Goal: Contribute content: Contribute content

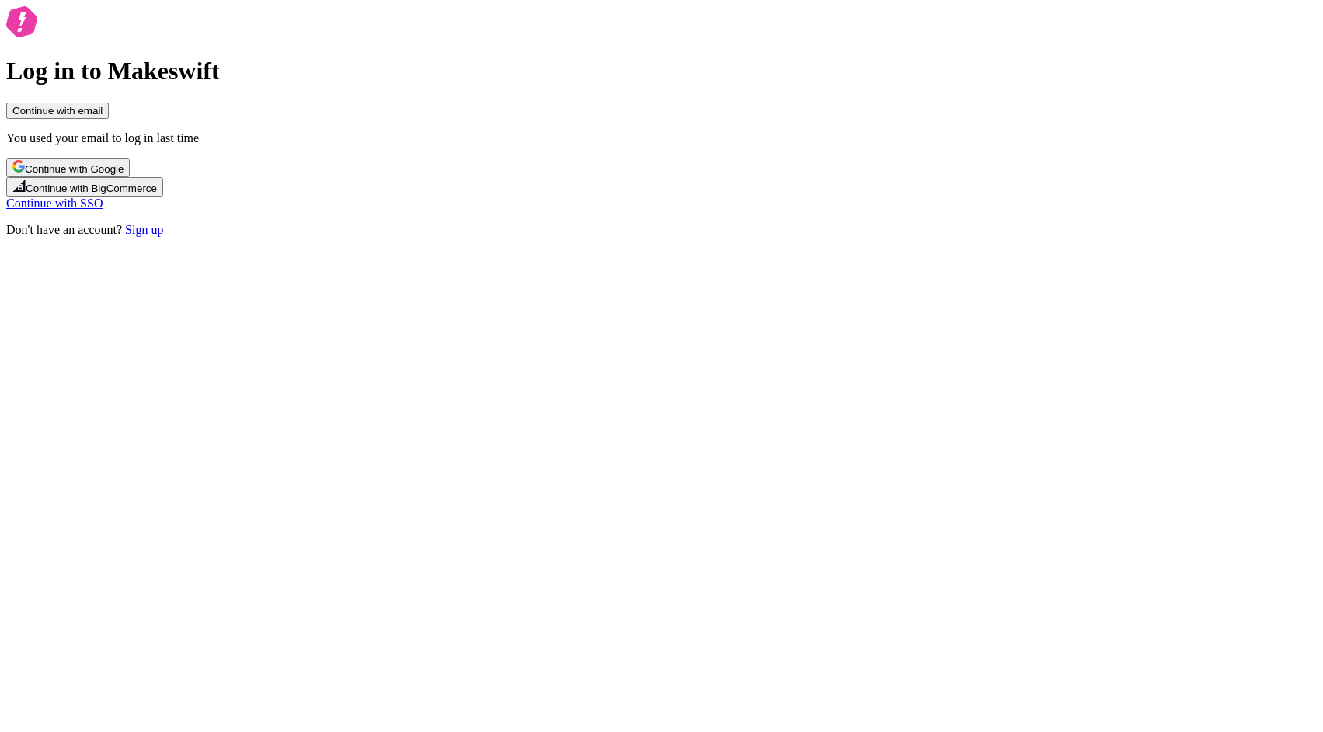
click at [109, 119] on button "Continue with email" at bounding box center [57, 111] width 103 height 16
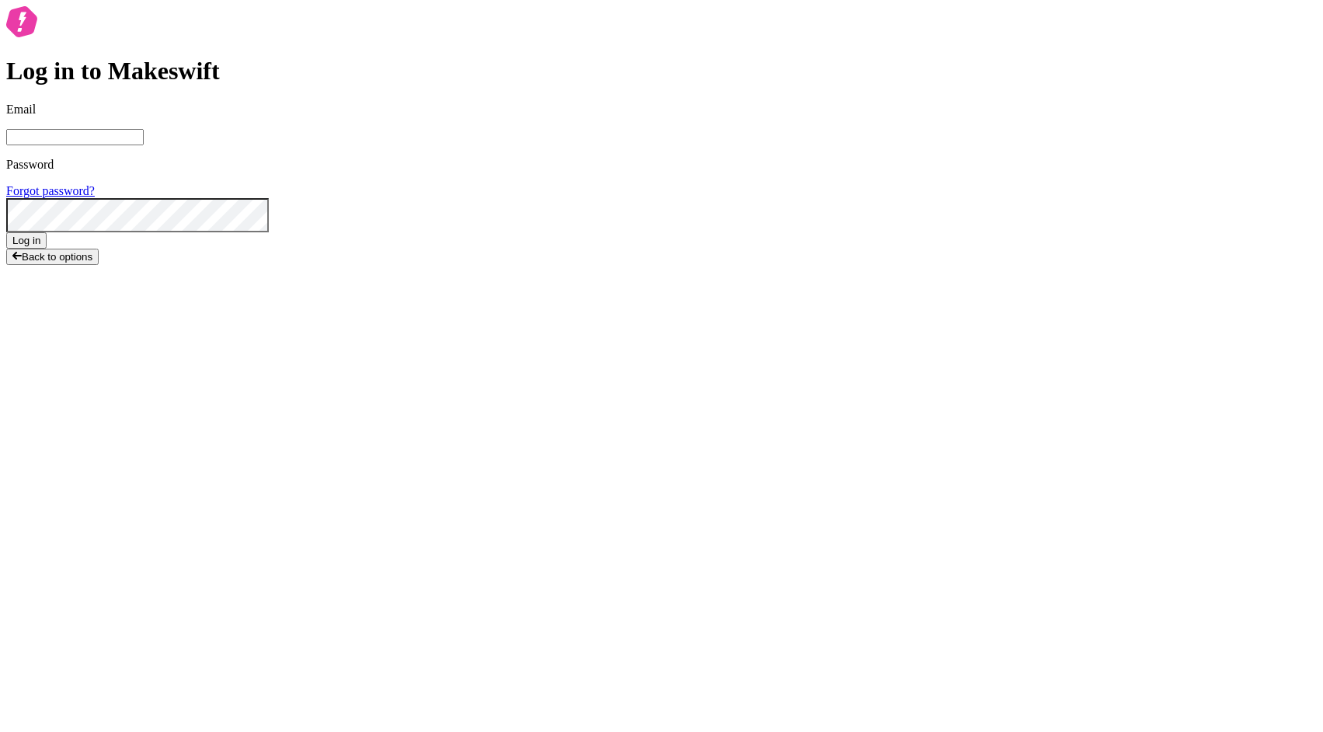
paste input "fair.salt2510@fastmail.com"
type input "fair.salt2510@fastmail.com"
click at [47, 249] on button "Log in" at bounding box center [26, 240] width 40 height 16
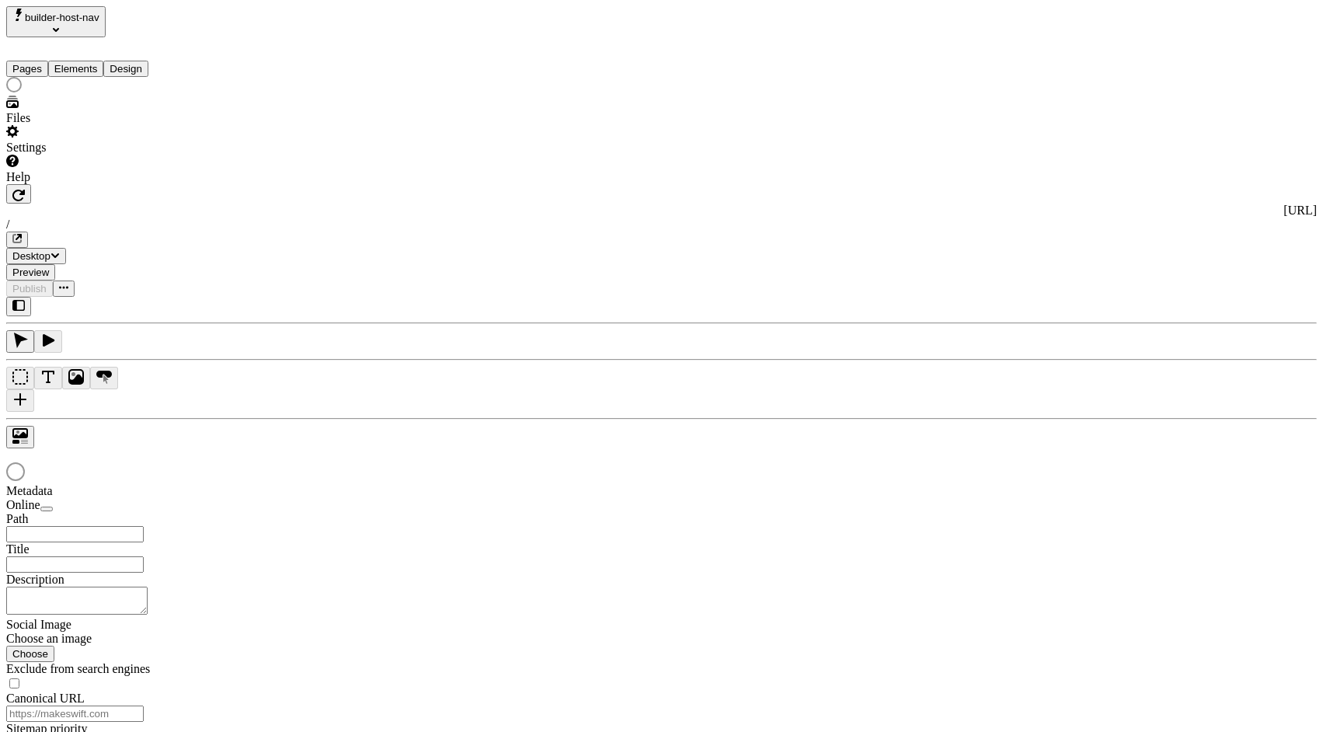
type input "/"
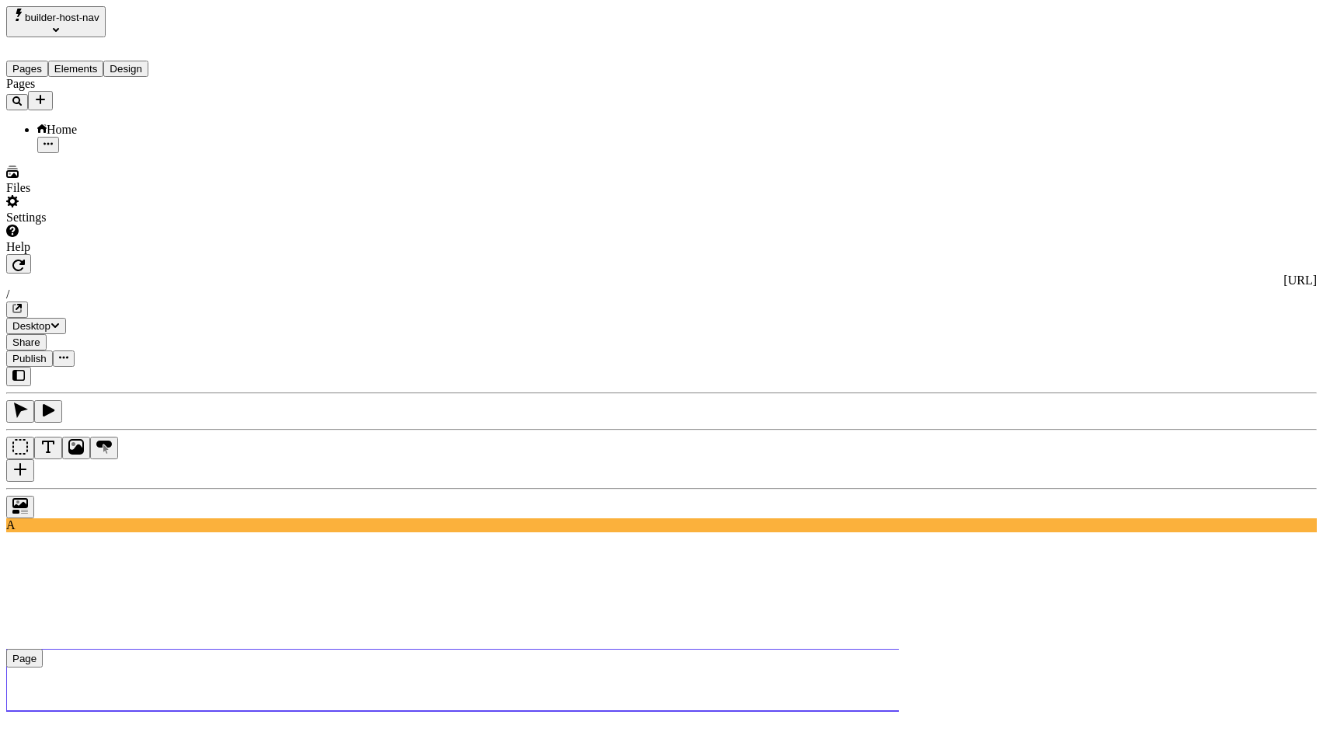
click at [361, 649] on use at bounding box center [504, 680] width 996 height 62
type input "18"
type input "1.5"
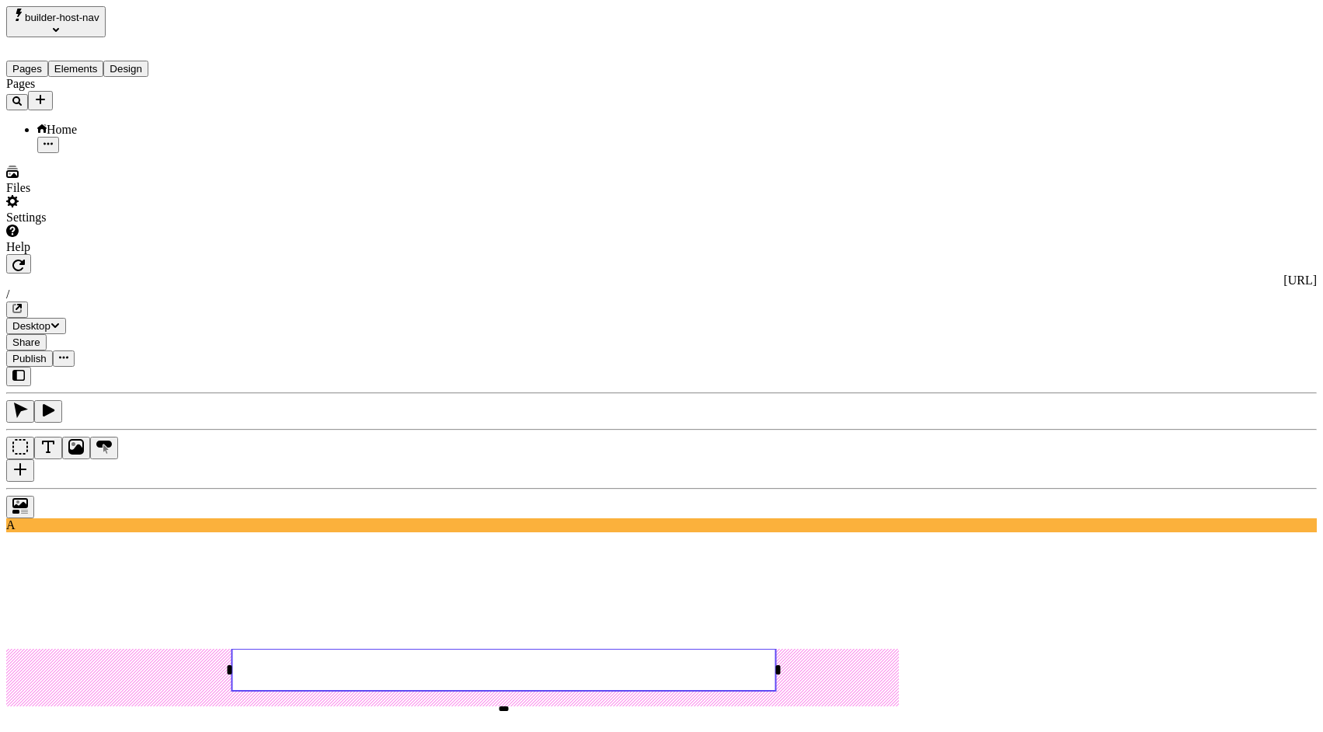
click at [729, 649] on rect at bounding box center [504, 670] width 544 height 42
click at [741, 649] on rect at bounding box center [504, 670] width 544 height 42
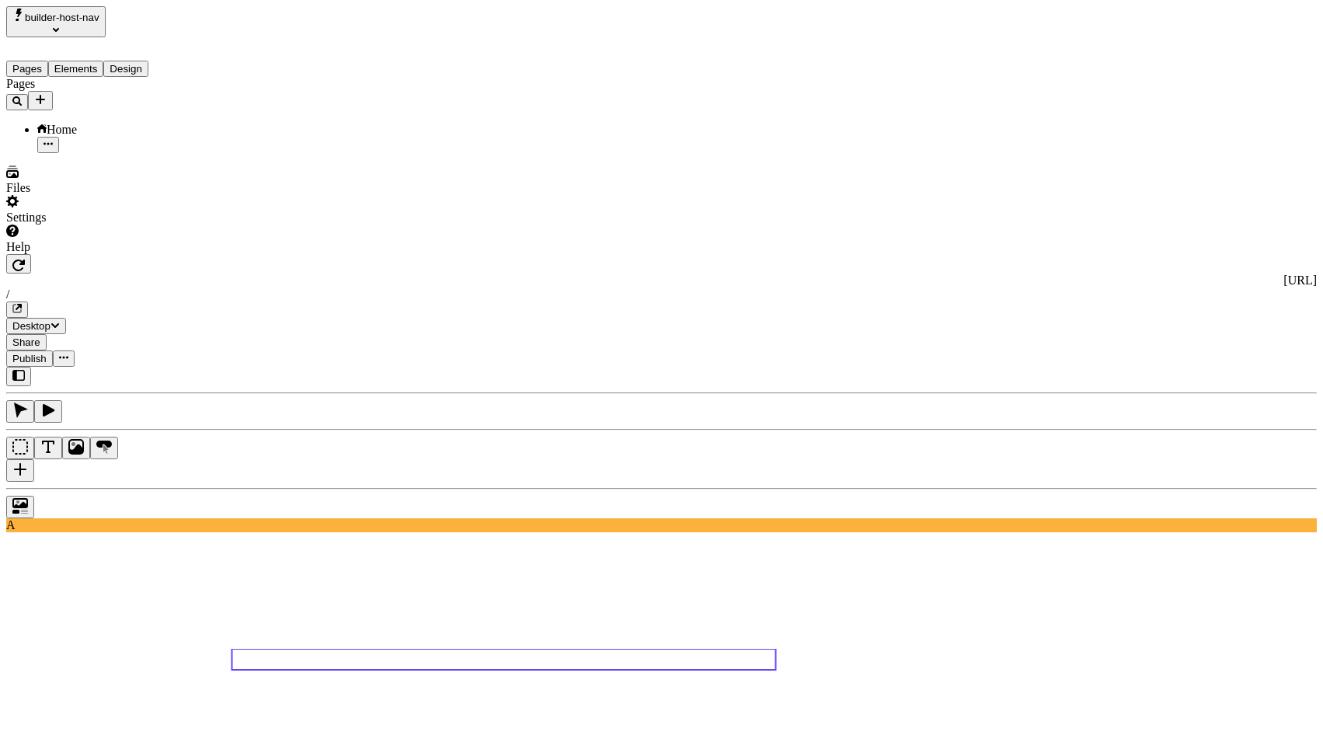
type textarea "/about"
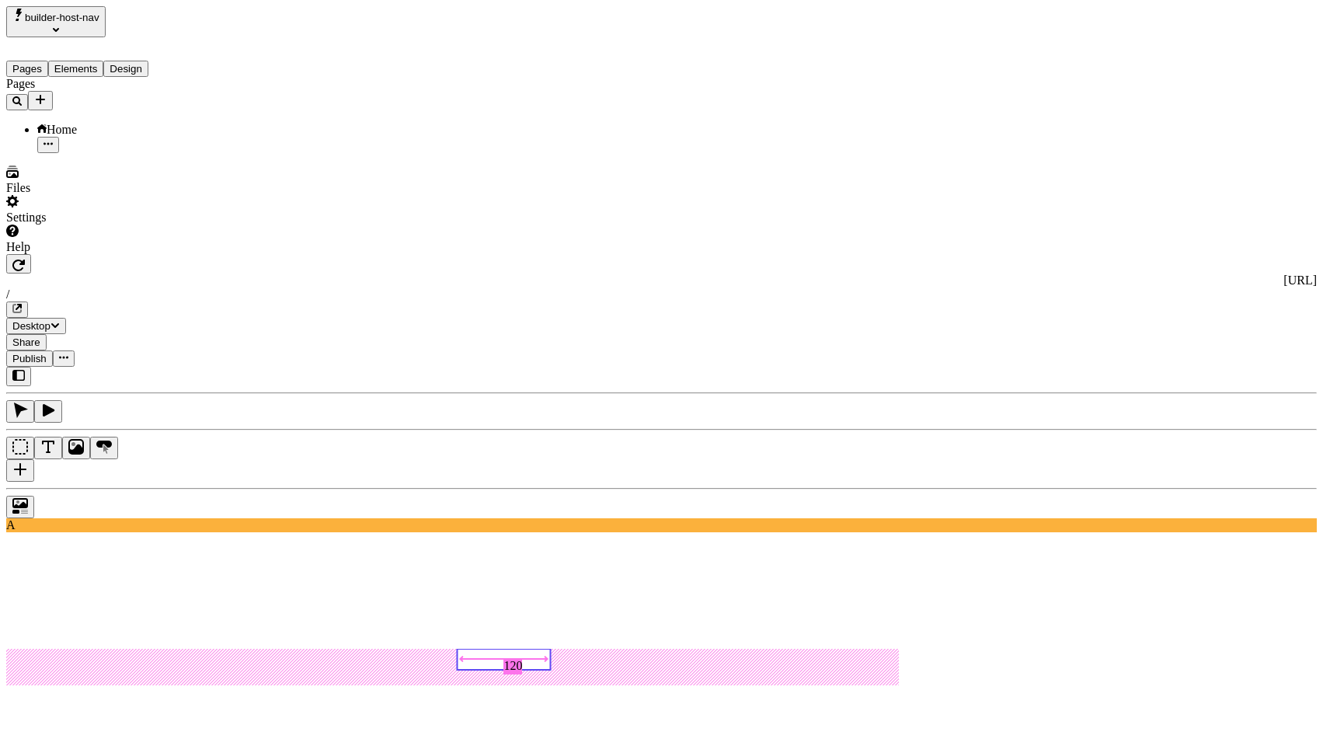
type input "115"
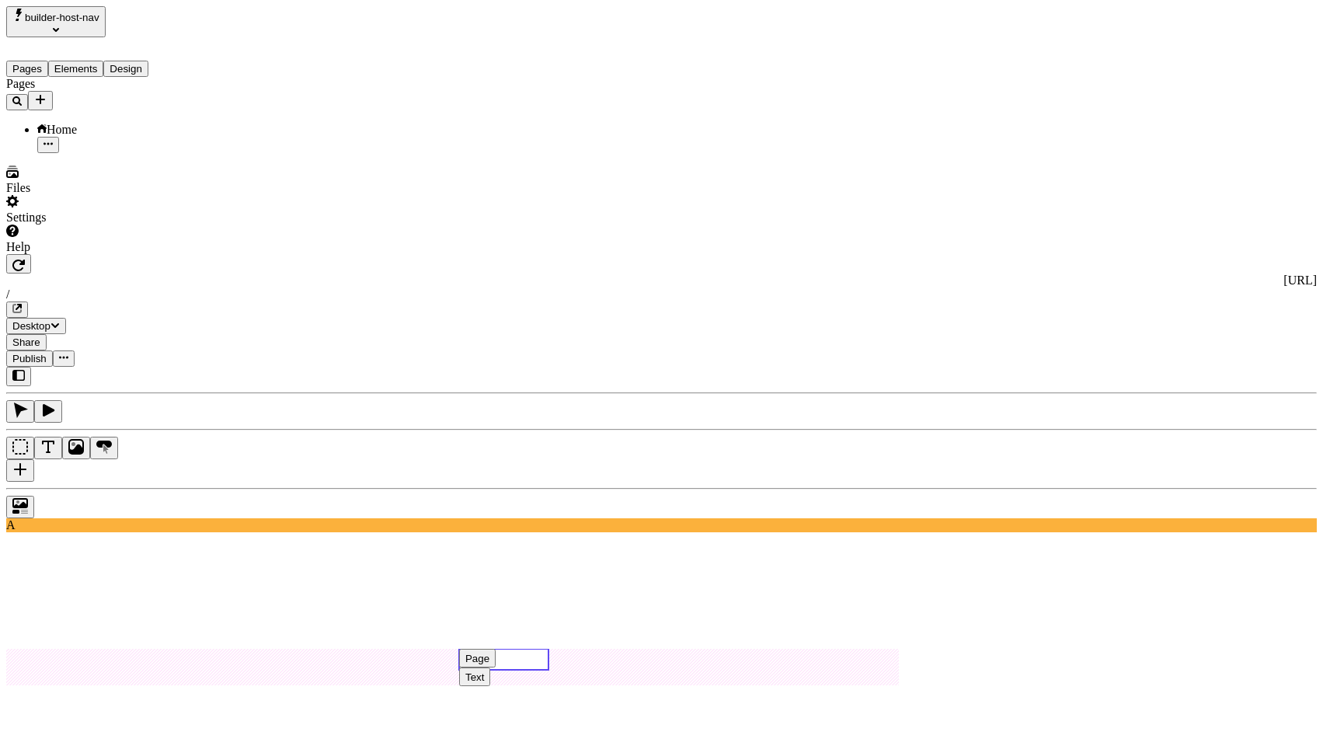
click at [484, 671] on div "Text" at bounding box center [475, 677] width 19 height 12
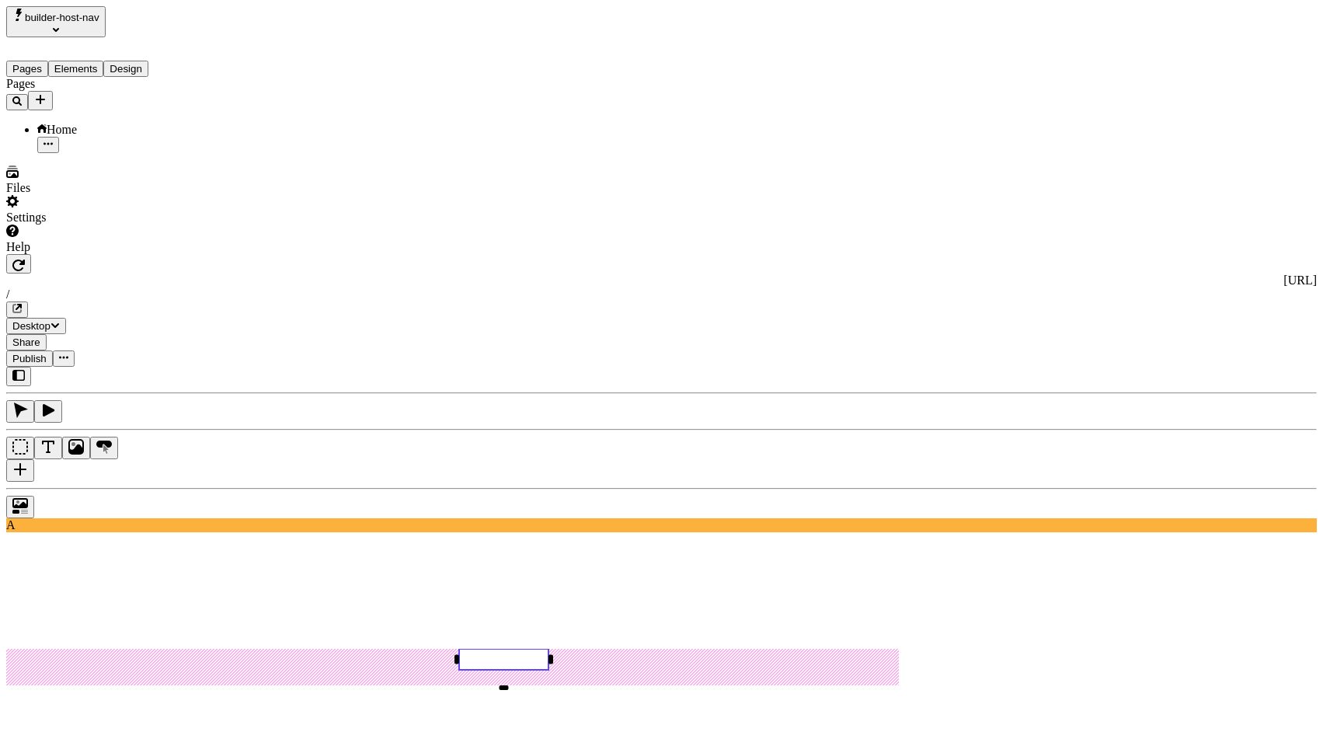
click at [549, 649] on rect at bounding box center [503, 659] width 89 height 21
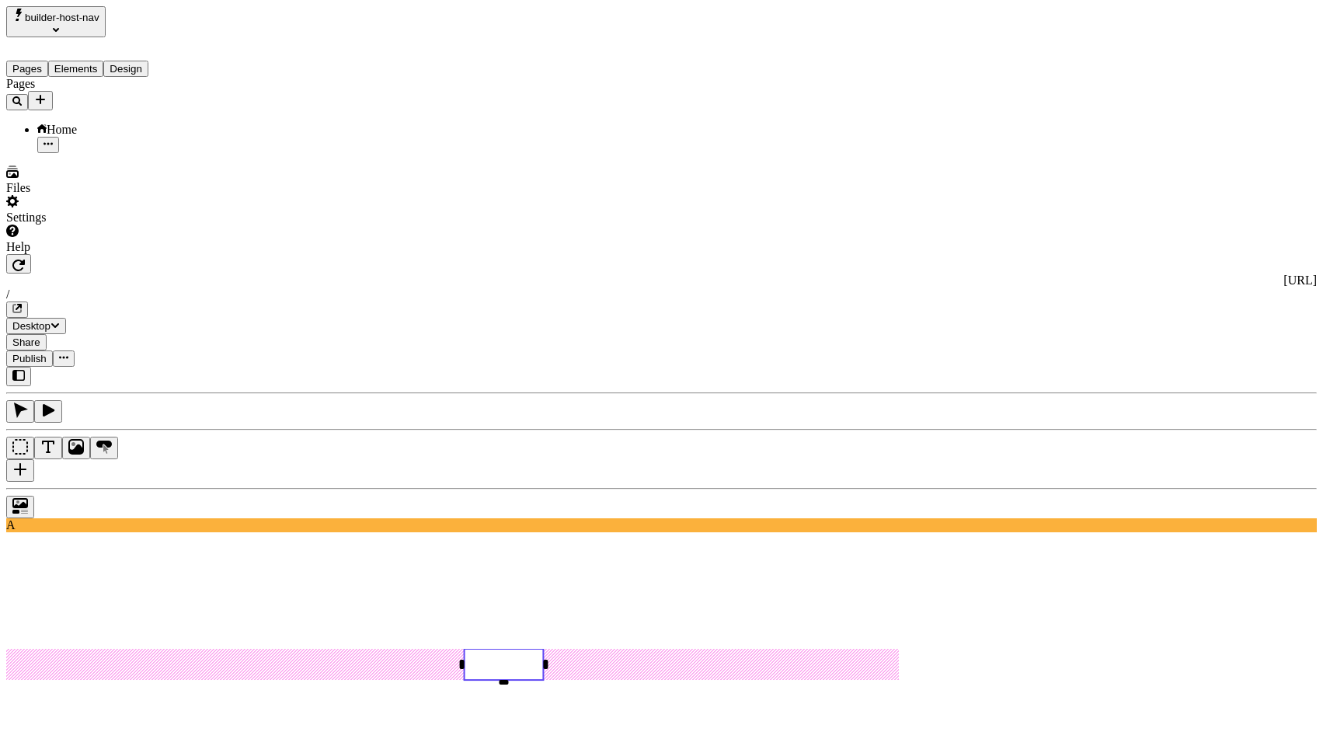
click at [1243, 323] on div "Clear" at bounding box center [1258, 316] width 111 height 14
click at [1146, 401] on icon "button" at bounding box center [1140, 407] width 12 height 12
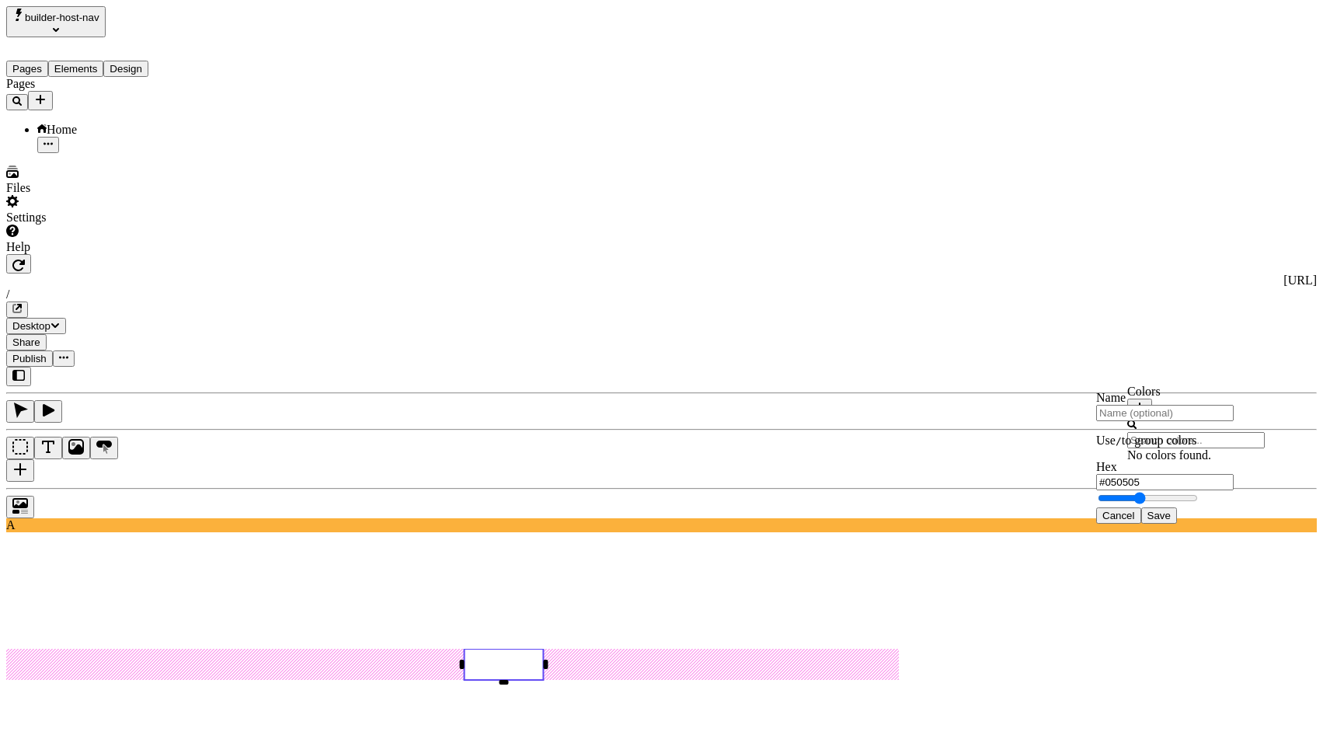
type input "#000000"
type input "d"
click at [1135, 521] on span "Cancel" at bounding box center [1119, 516] width 33 height 12
click at [1146, 401] on icon "button" at bounding box center [1140, 407] width 12 height 12
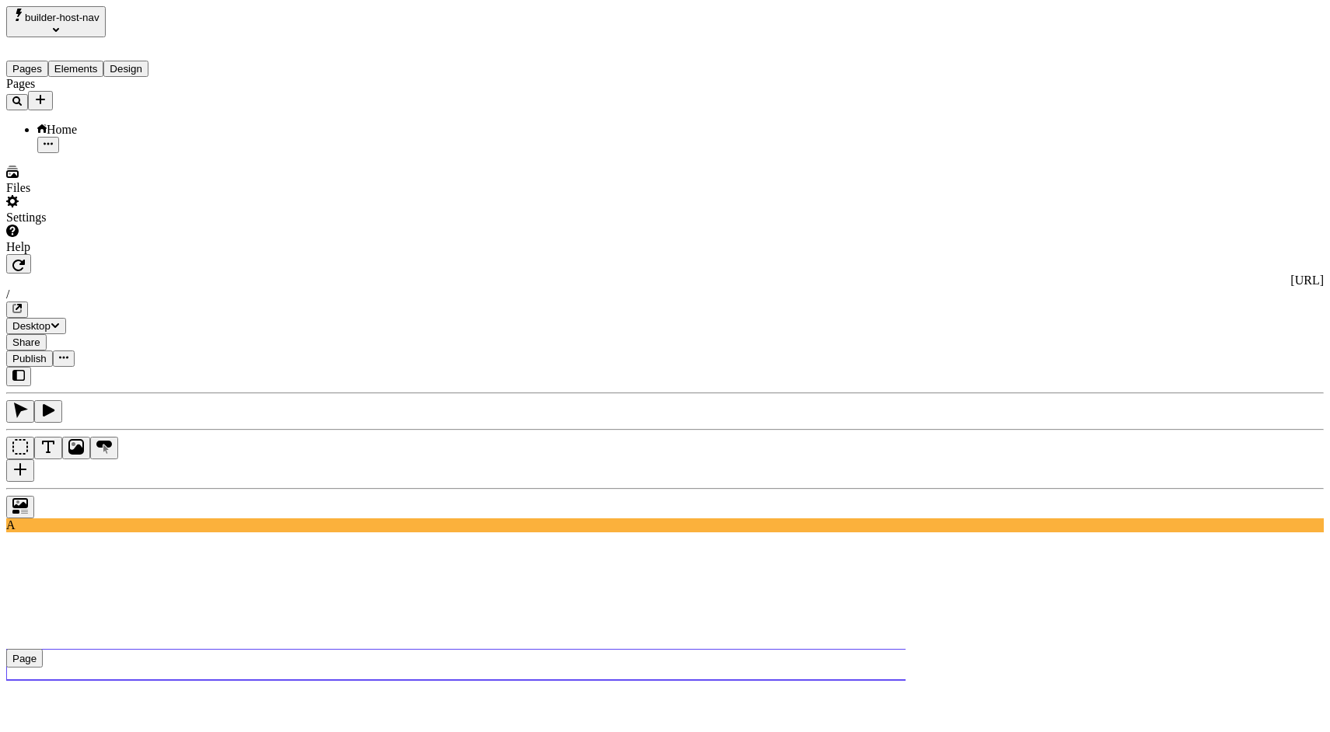
click at [355, 649] on use at bounding box center [504, 664] width 996 height 31
click at [142, 123] on div "Home" at bounding box center [114, 130] width 155 height 14
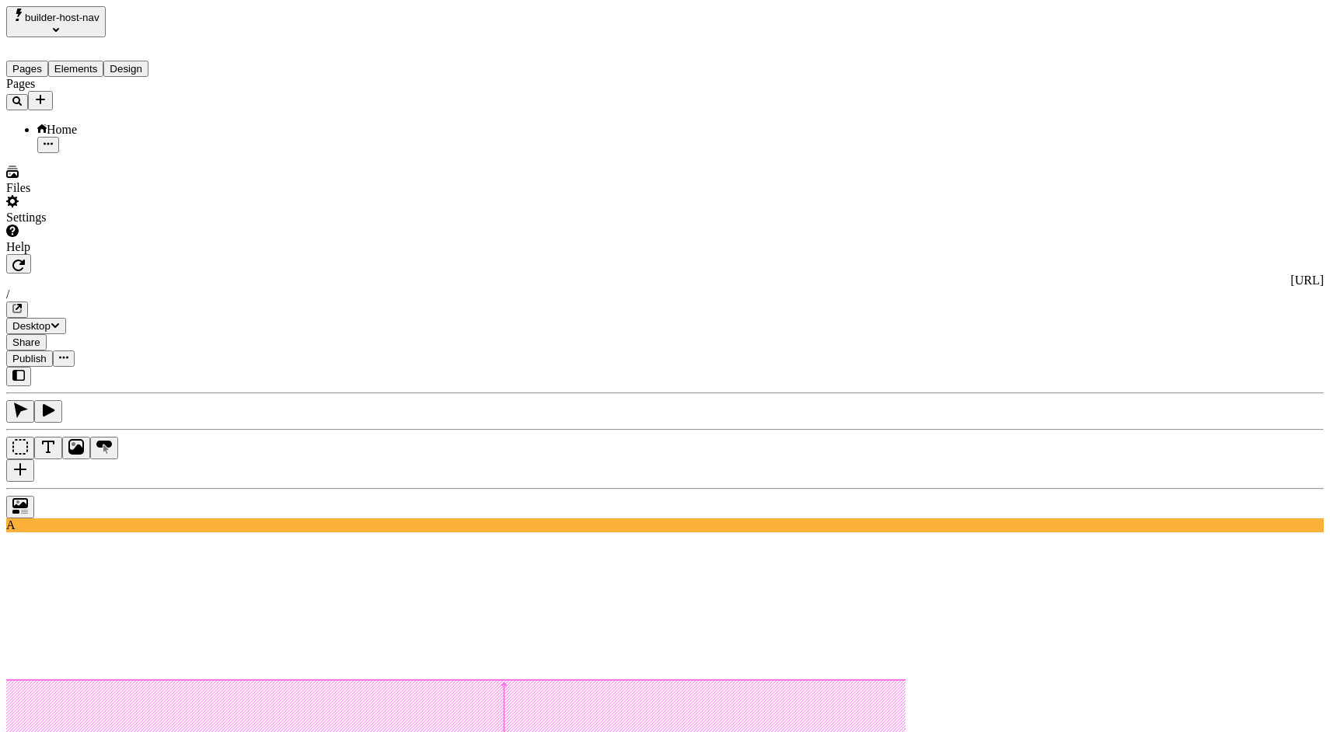
type input "100"
click at [104, 61] on button "Elements" at bounding box center [76, 69] width 56 height 16
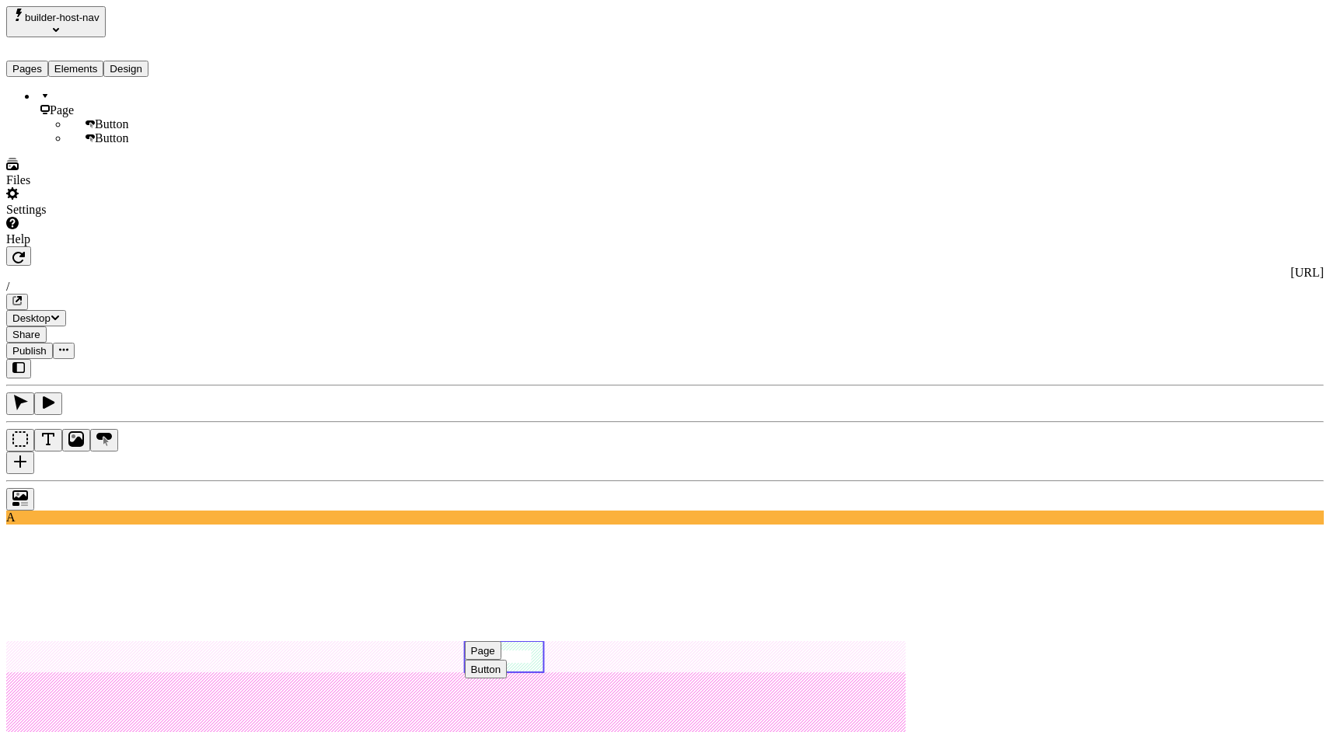
click at [85, 117] on div "Button" at bounding box center [130, 124] width 124 height 14
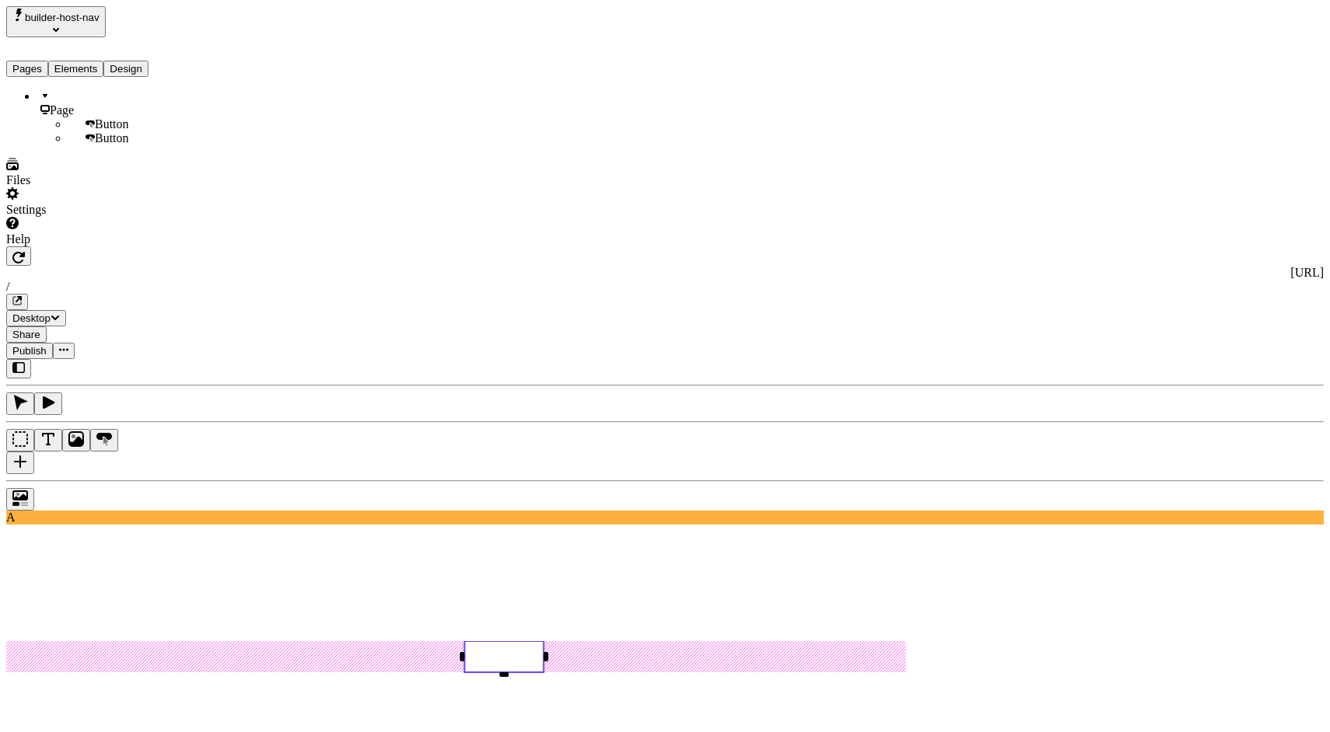
click at [544, 641] on rect at bounding box center [504, 656] width 79 height 31
click at [1153, 401] on icon "button" at bounding box center [1146, 407] width 12 height 12
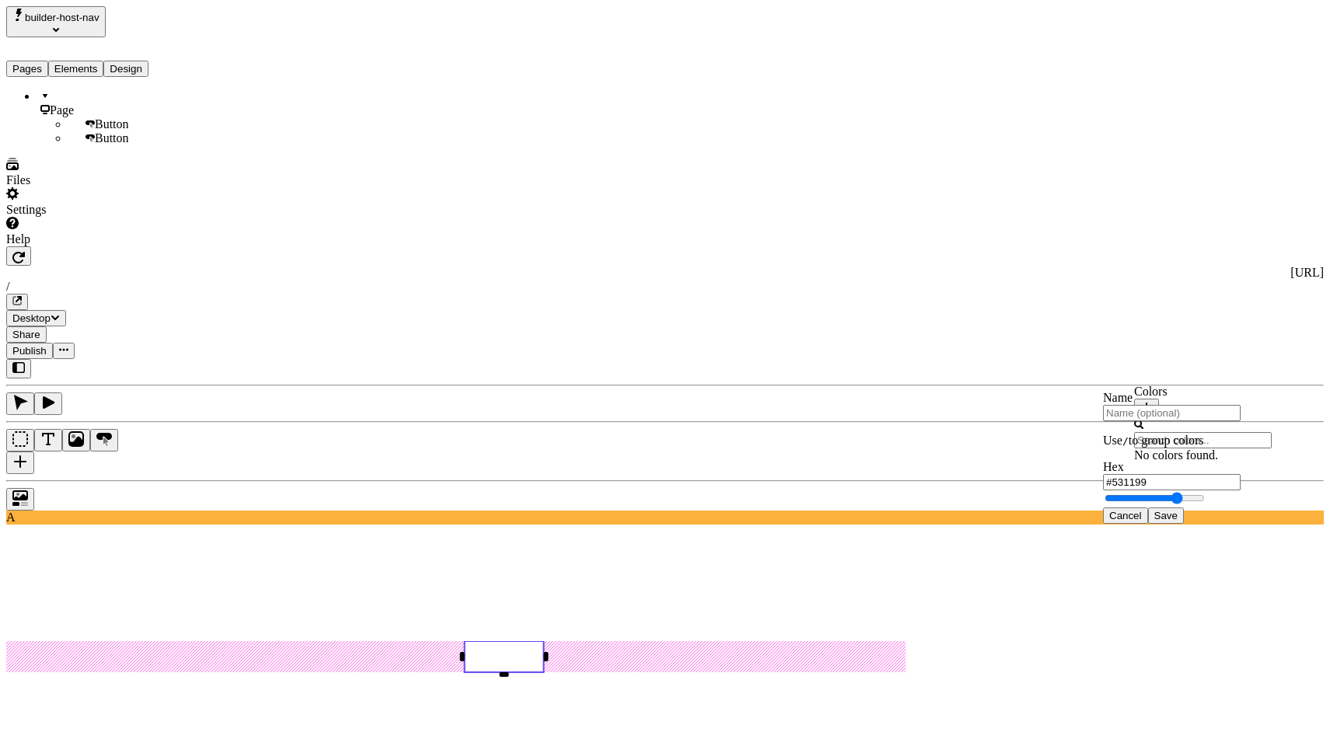
type input "#4F089C"
click at [1177, 521] on span "Save" at bounding box center [1165, 516] width 23 height 12
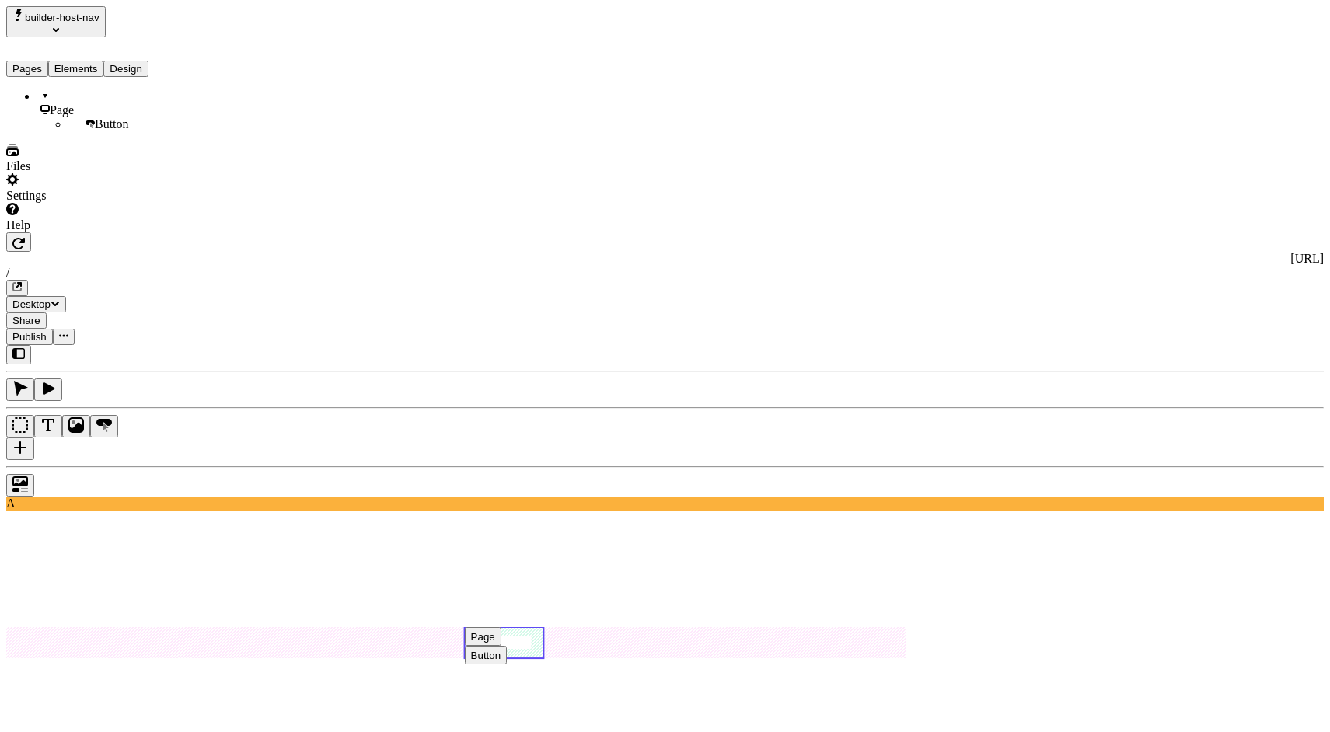
click at [501, 650] on div "Button" at bounding box center [486, 656] width 30 height 12
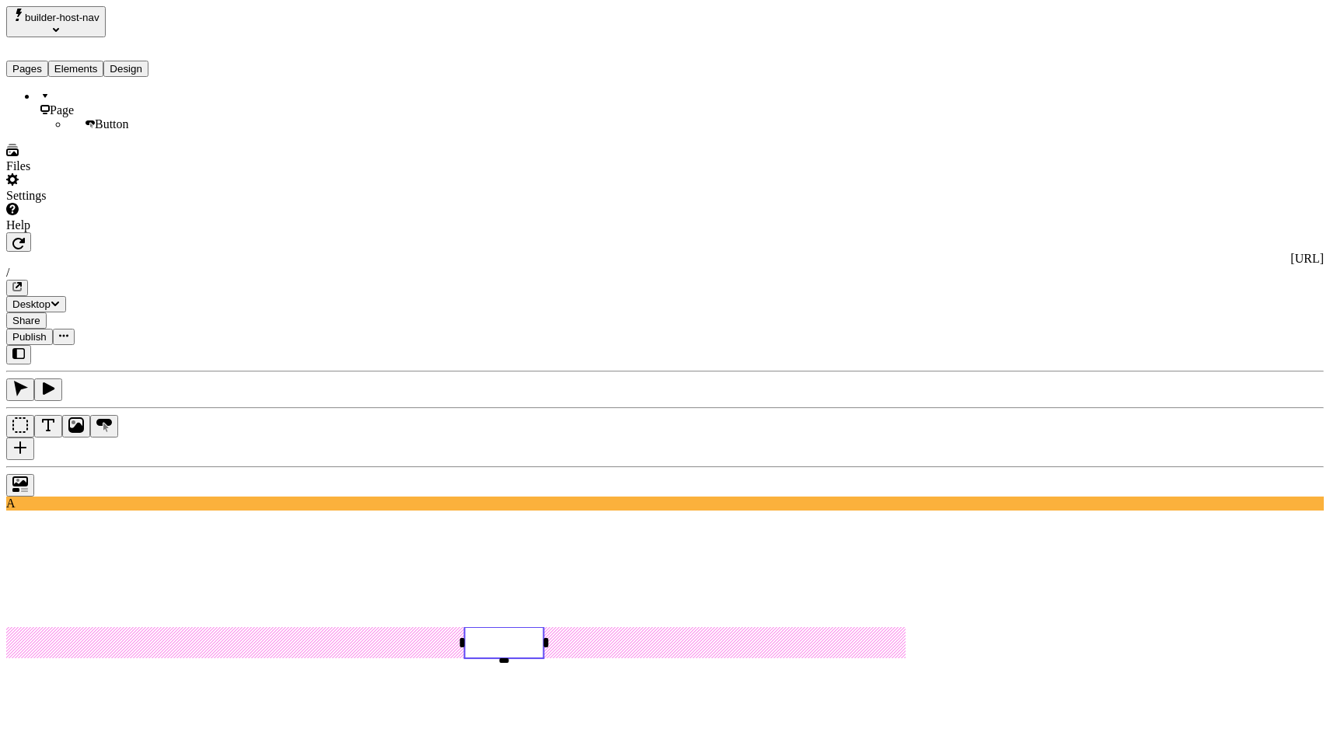
click at [46, 61] on button "Pages" at bounding box center [27, 69] width 42 height 16
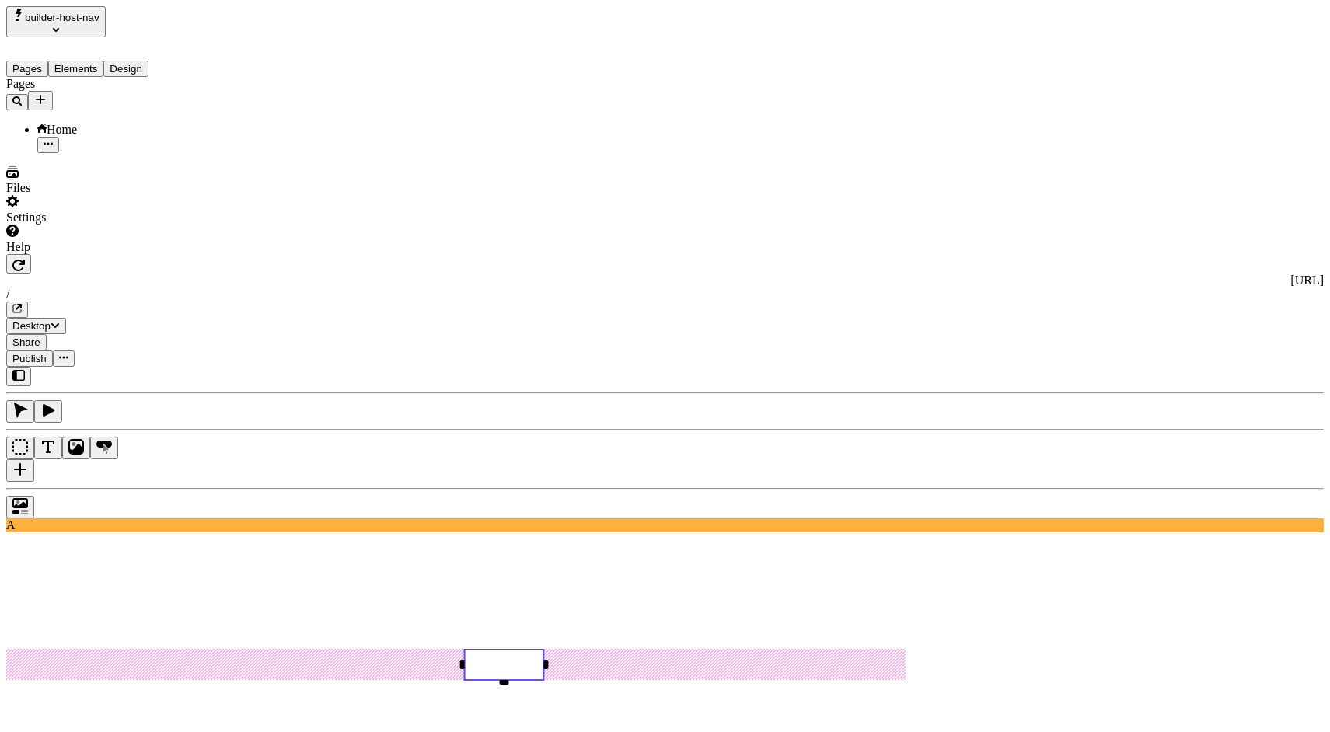
click at [108, 123] on div "Home" at bounding box center [114, 130] width 155 height 14
click at [47, 93] on icon "Add new" at bounding box center [40, 99] width 12 height 12
click at [232, 124] on span "Blank page" at bounding box center [210, 130] width 56 height 13
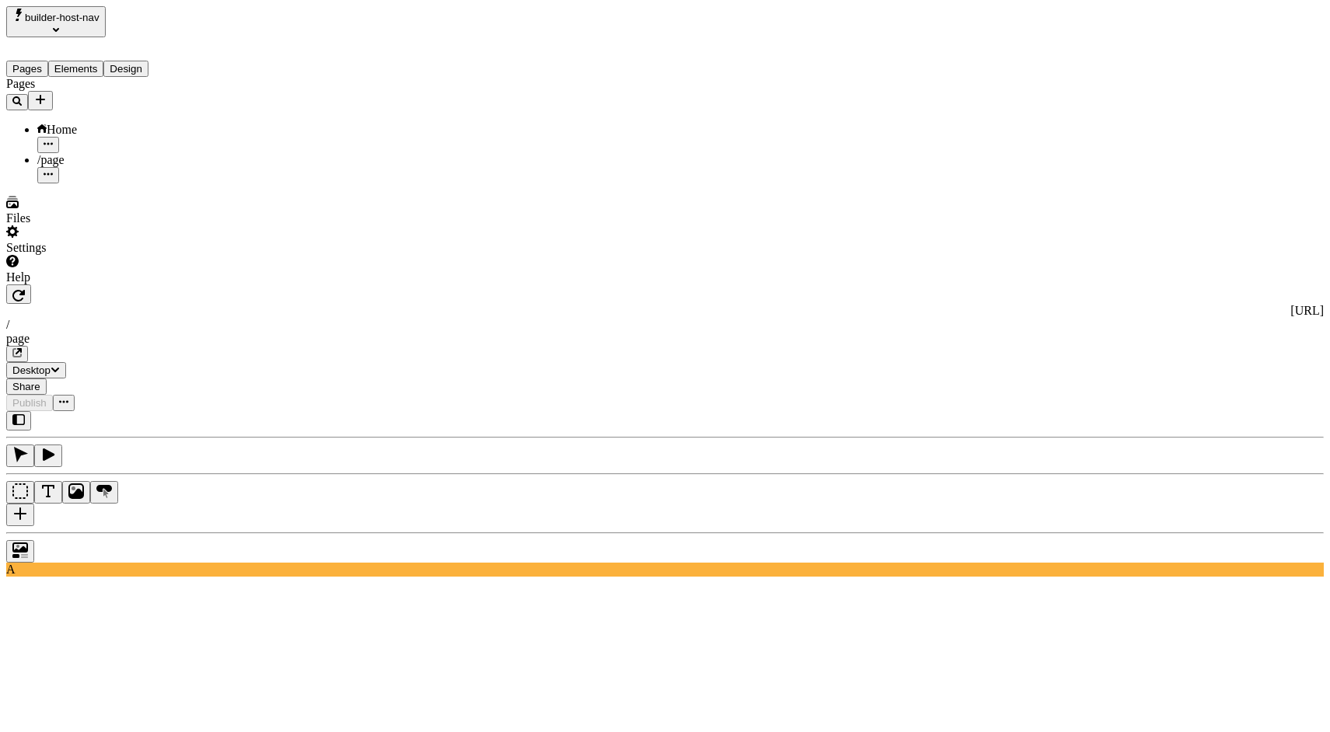
type input "/about"
click at [47, 93] on icon "Add new" at bounding box center [40, 99] width 12 height 12
click at [214, 124] on span "Blank page" at bounding box center [210, 130] width 56 height 13
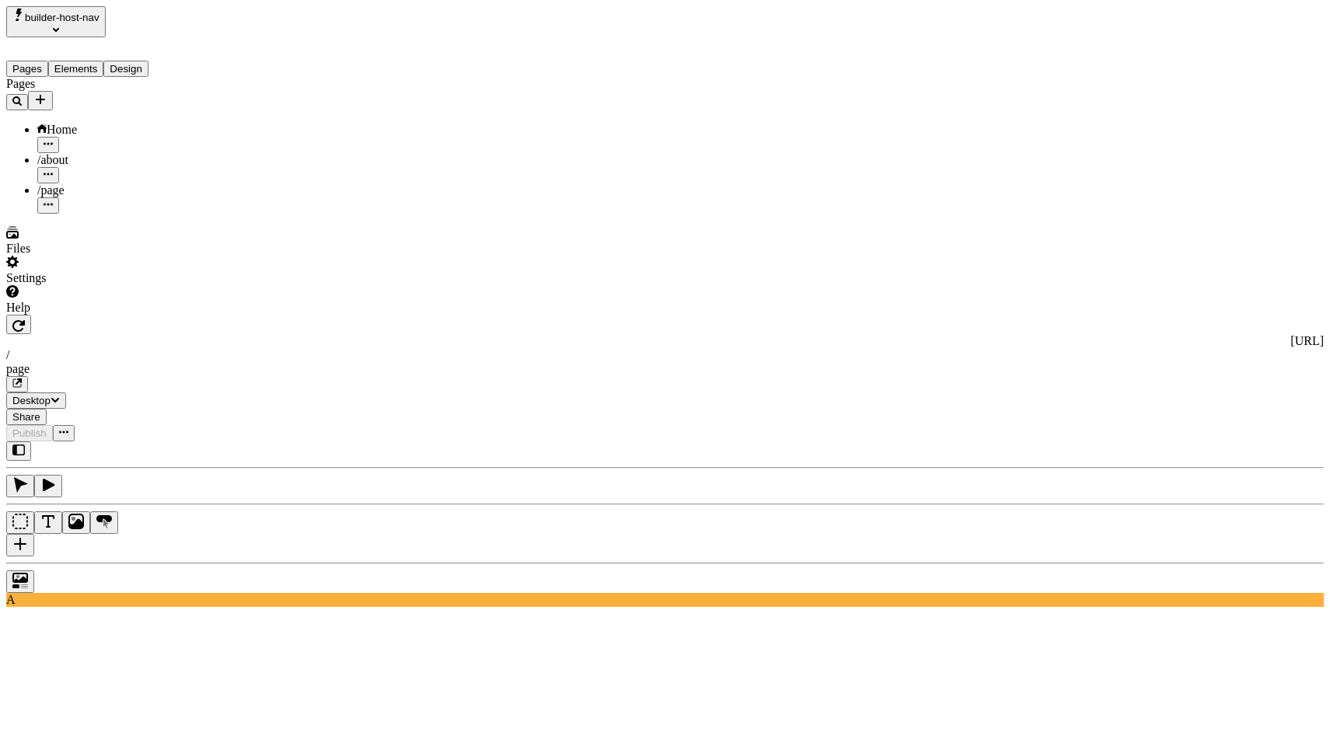
type input "/product"
click at [125, 123] on div "Home" at bounding box center [114, 130] width 155 height 14
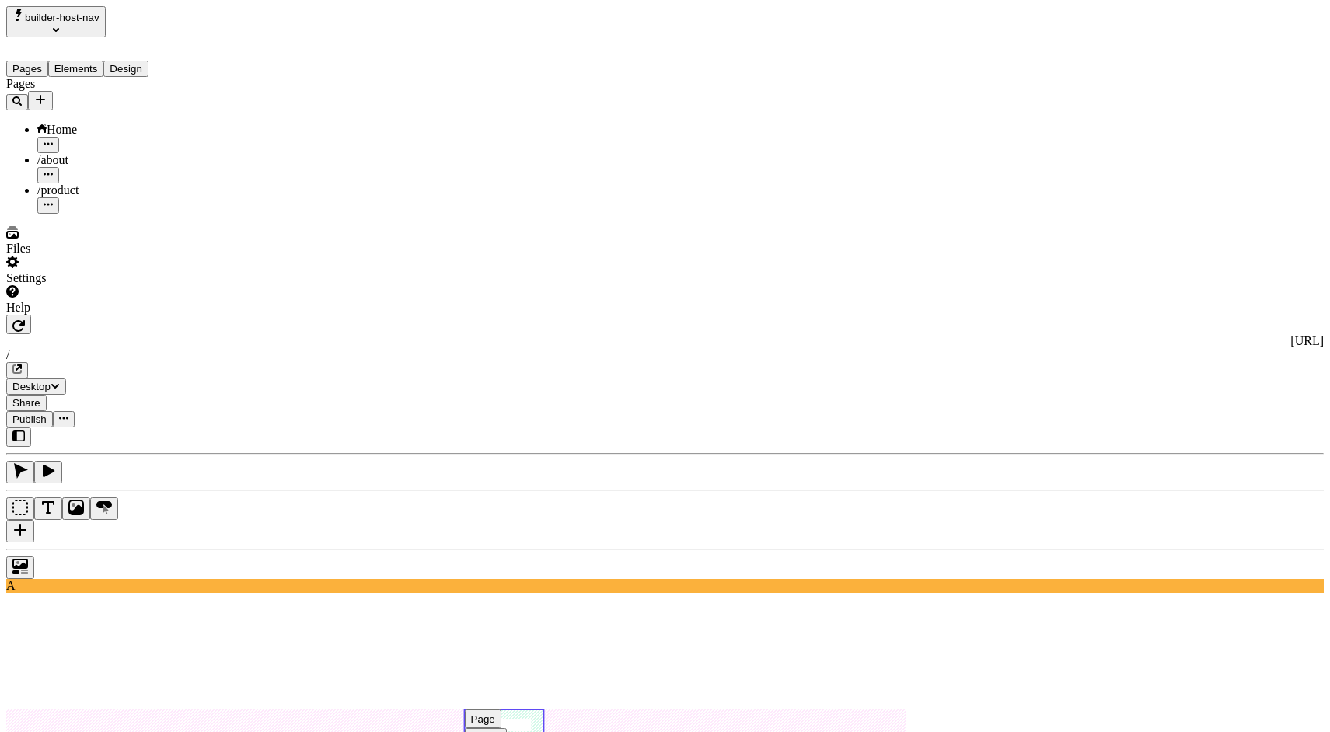
click at [544, 710] on use at bounding box center [504, 725] width 79 height 31
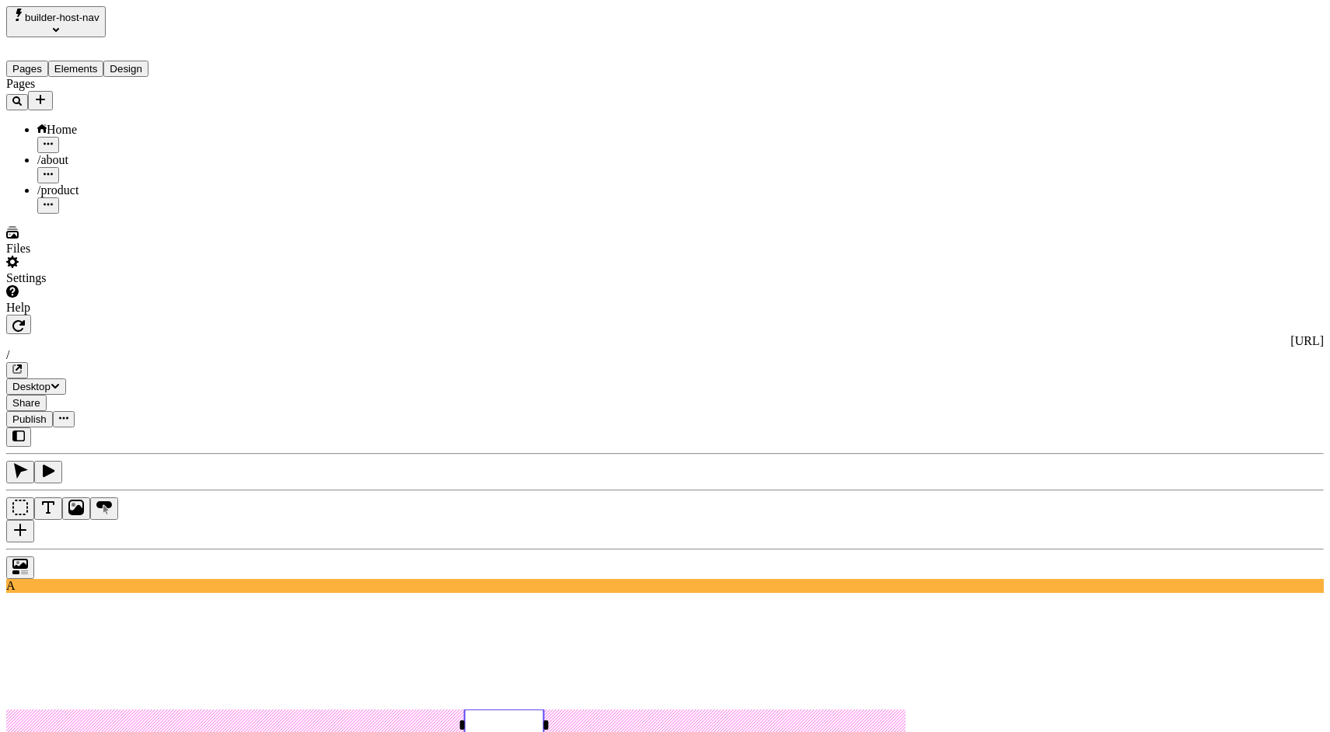
click at [1208, 303] on p "about" at bounding box center [1236, 310] width 167 height 14
type input "about"
type input "/about"
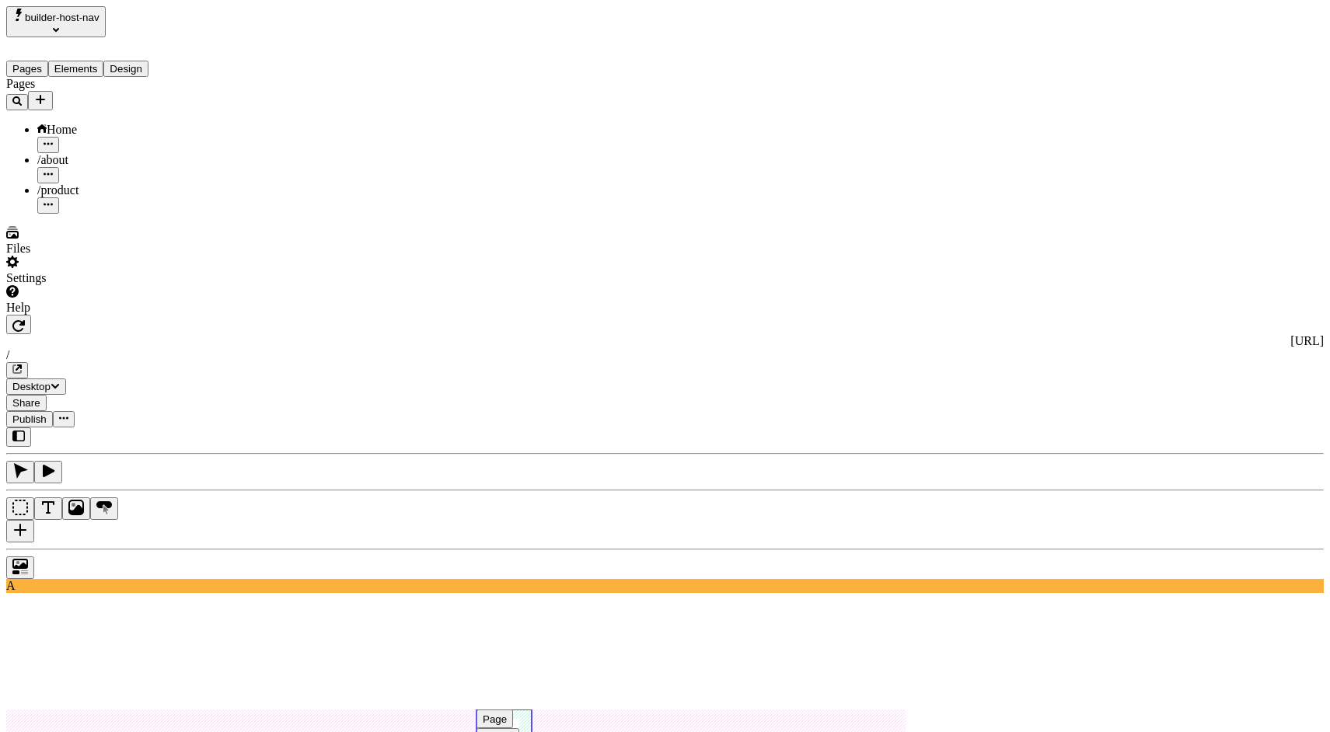
click at [477, 710] on div "Page Button" at bounding box center [476, 728] width 1 height 37
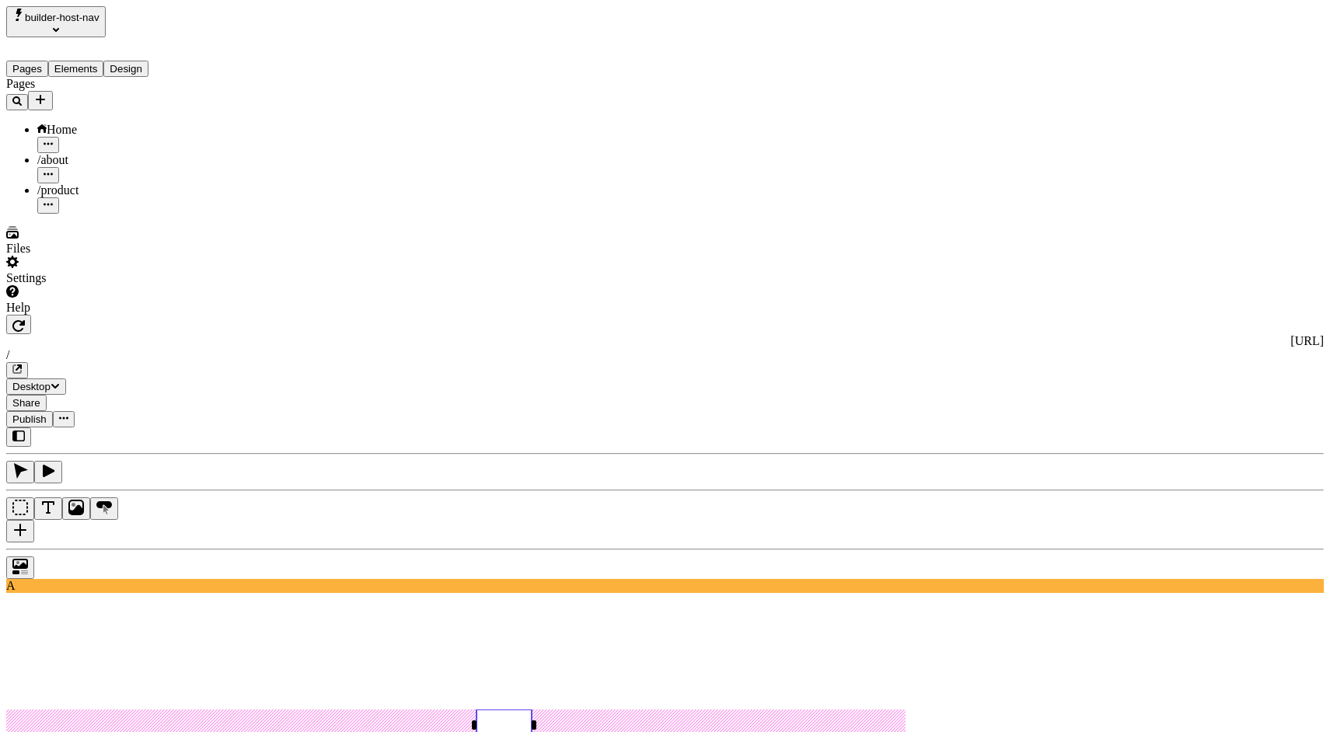
click at [1178, 500] on span "Bold" at bounding box center [1165, 493] width 25 height 13
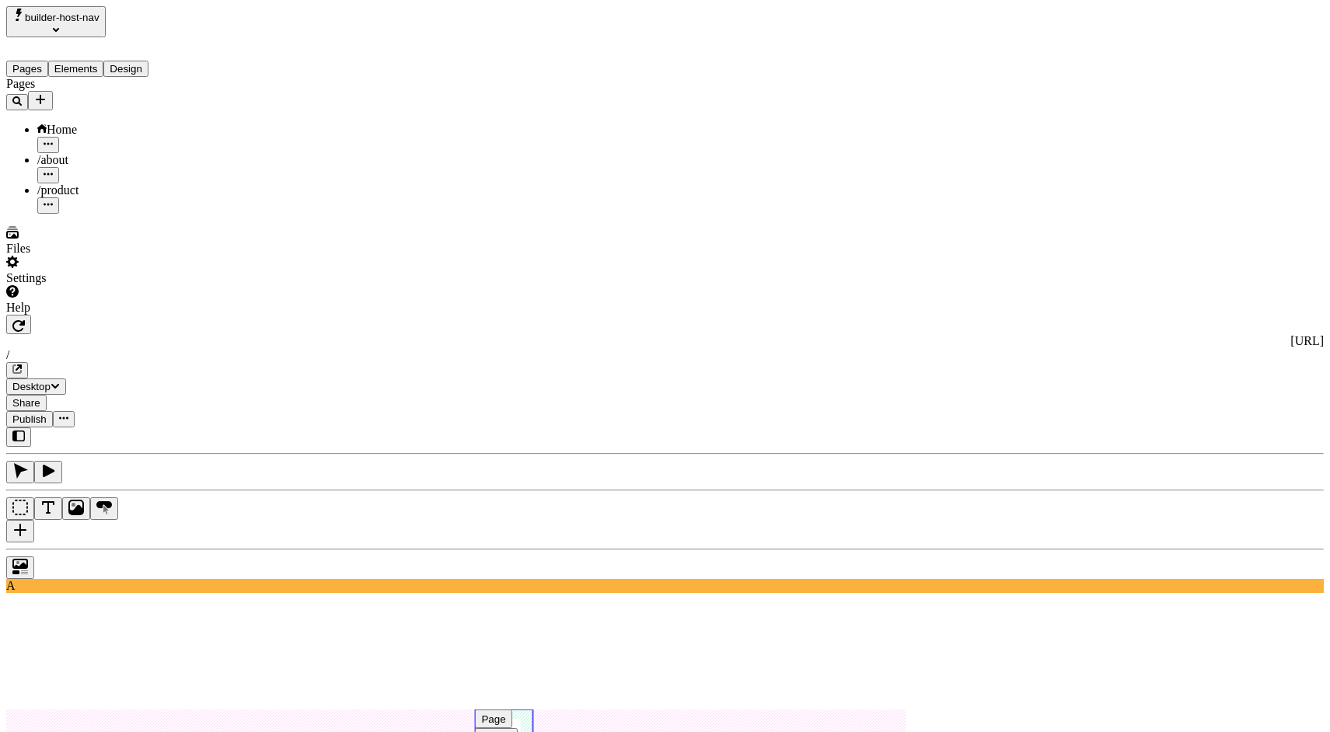
click at [518, 728] on button "Button" at bounding box center [496, 737] width 43 height 19
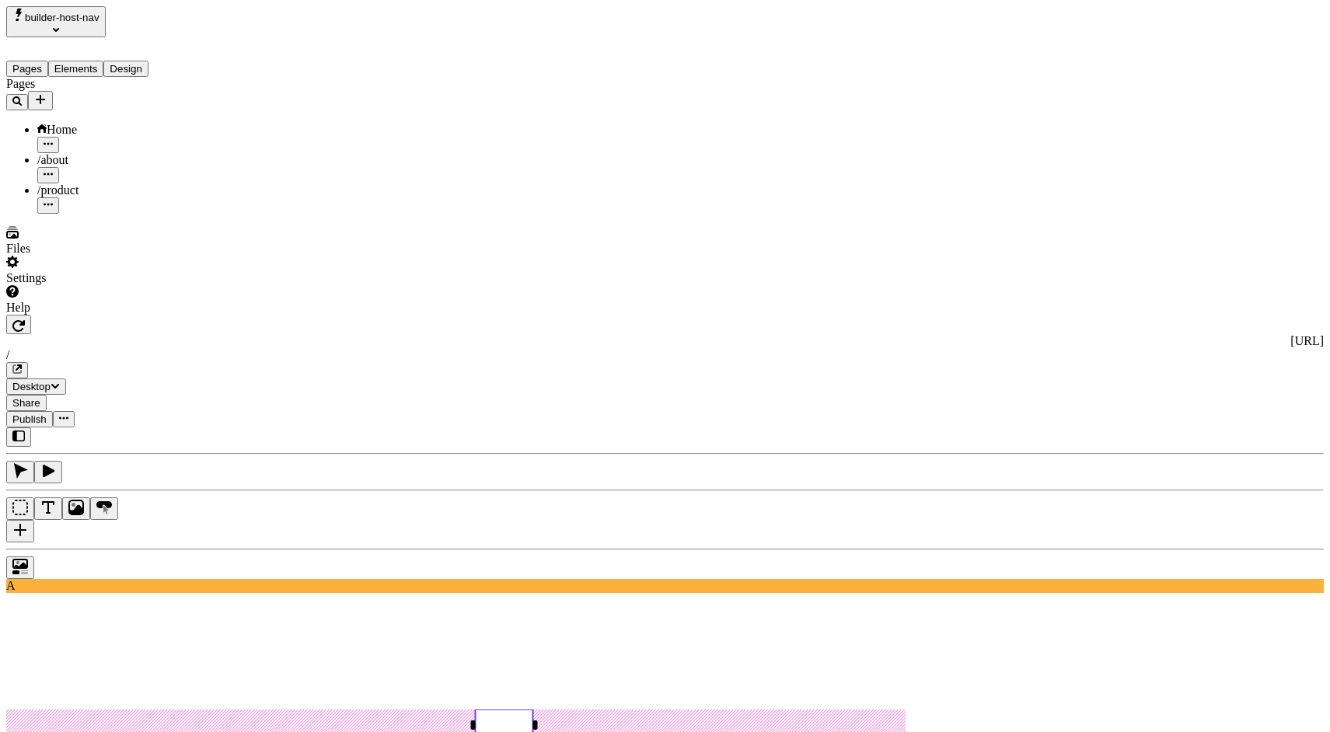
drag, startPoint x: 1164, startPoint y: 83, endPoint x: 1072, endPoint y: 82, distance: 91.7
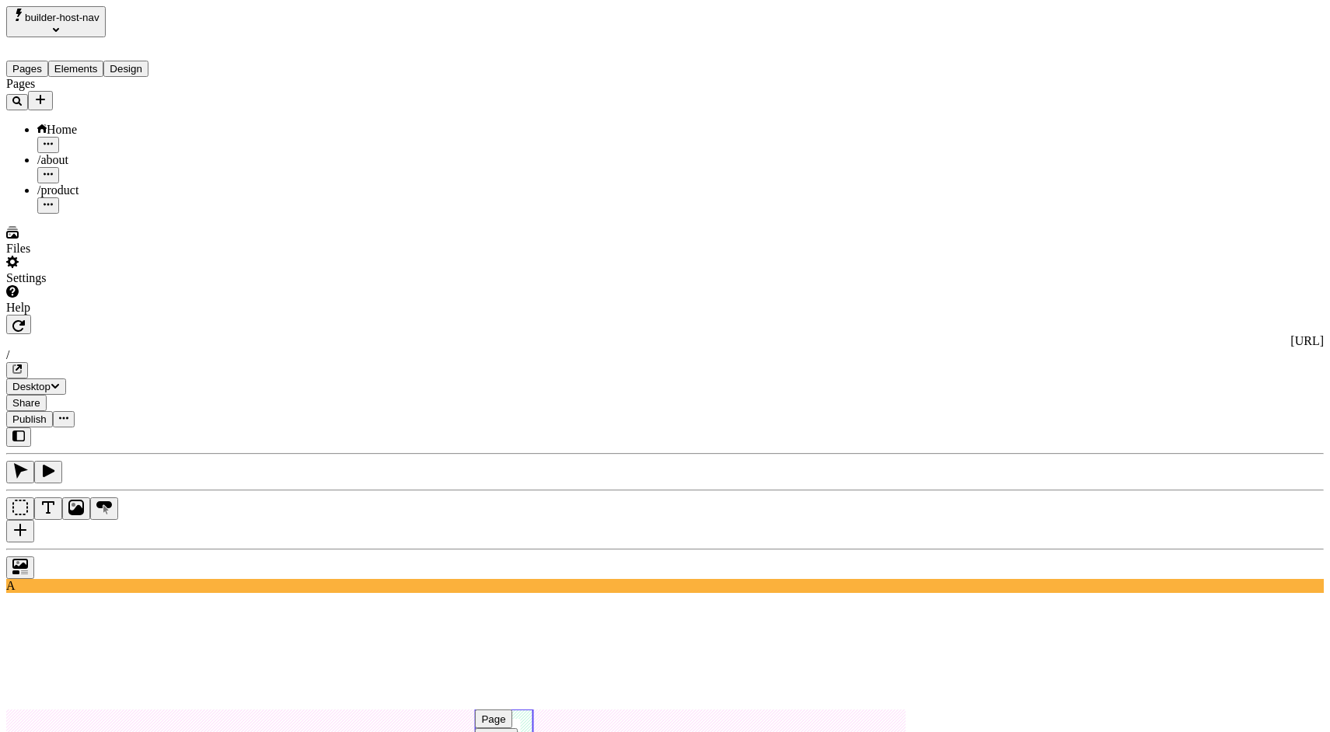
click at [532, 710] on use at bounding box center [504, 725] width 58 height 31
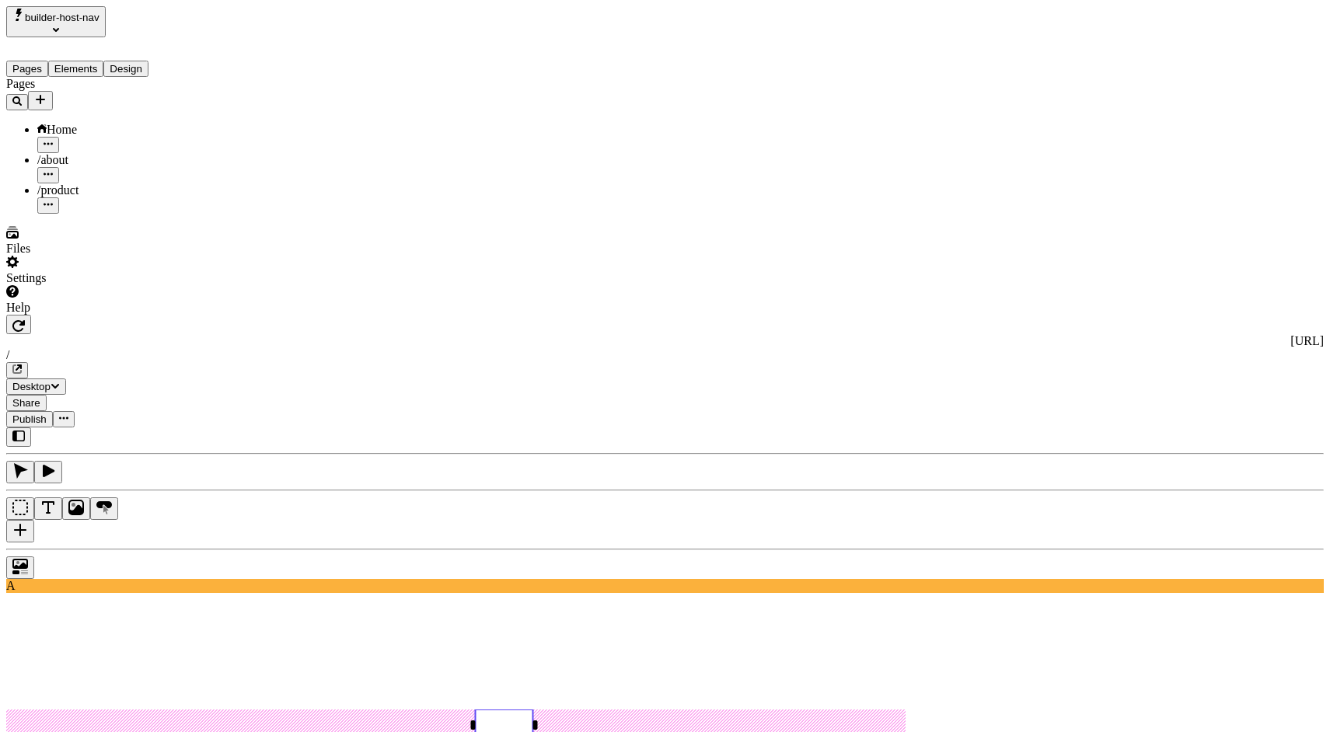
drag, startPoint x: 1170, startPoint y: 82, endPoint x: 1124, endPoint y: 79, distance: 46.7
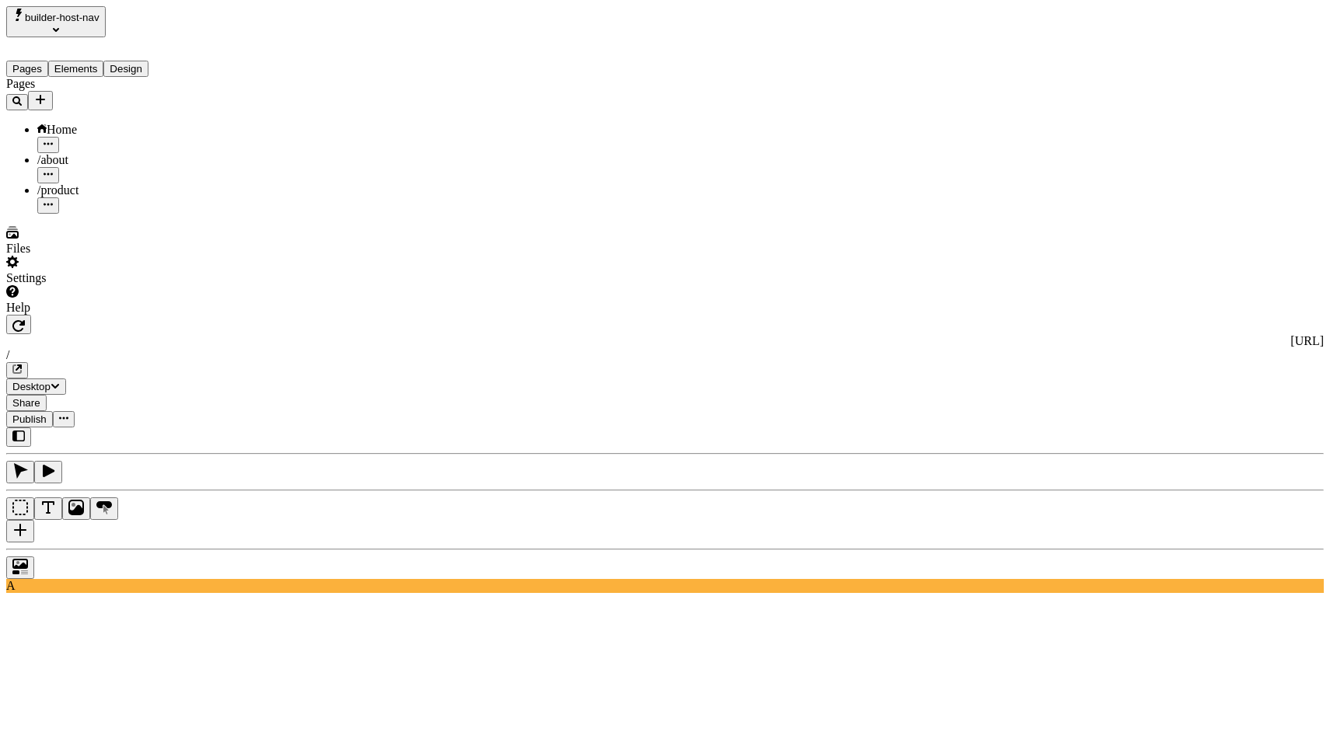
click at [923, 315] on div "http://localhost:3000 / Desktop Share Publish" at bounding box center [664, 371] width 1317 height 113
click at [908, 710] on use at bounding box center [504, 725] width 996 height 31
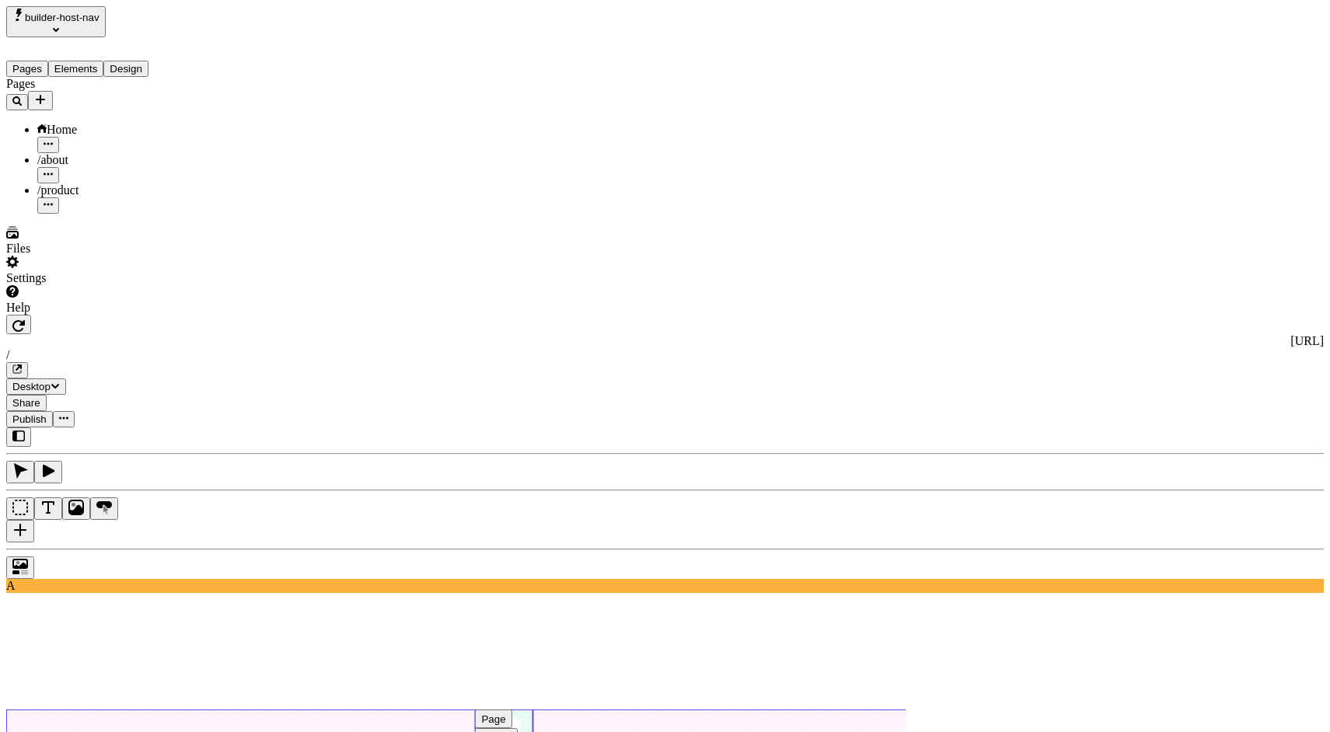
click at [518, 728] on button "Button" at bounding box center [496, 737] width 43 height 19
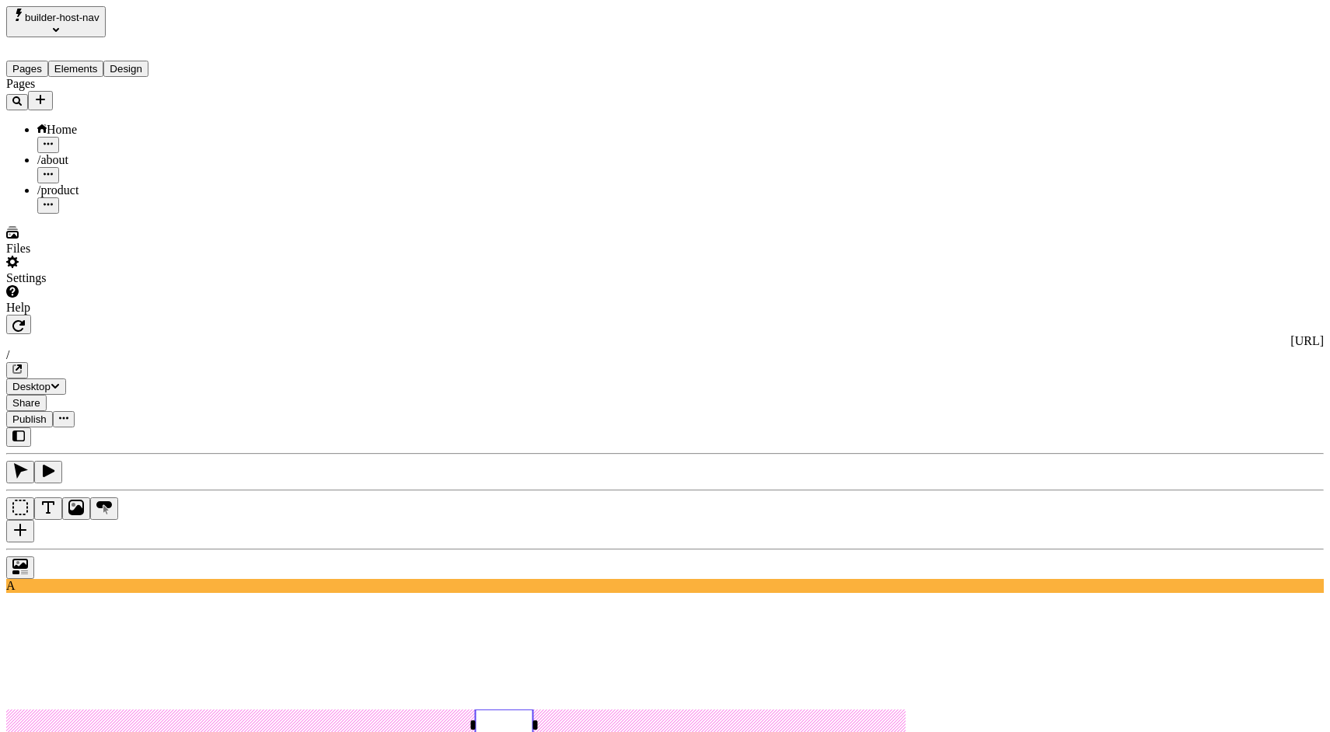
type input "About"
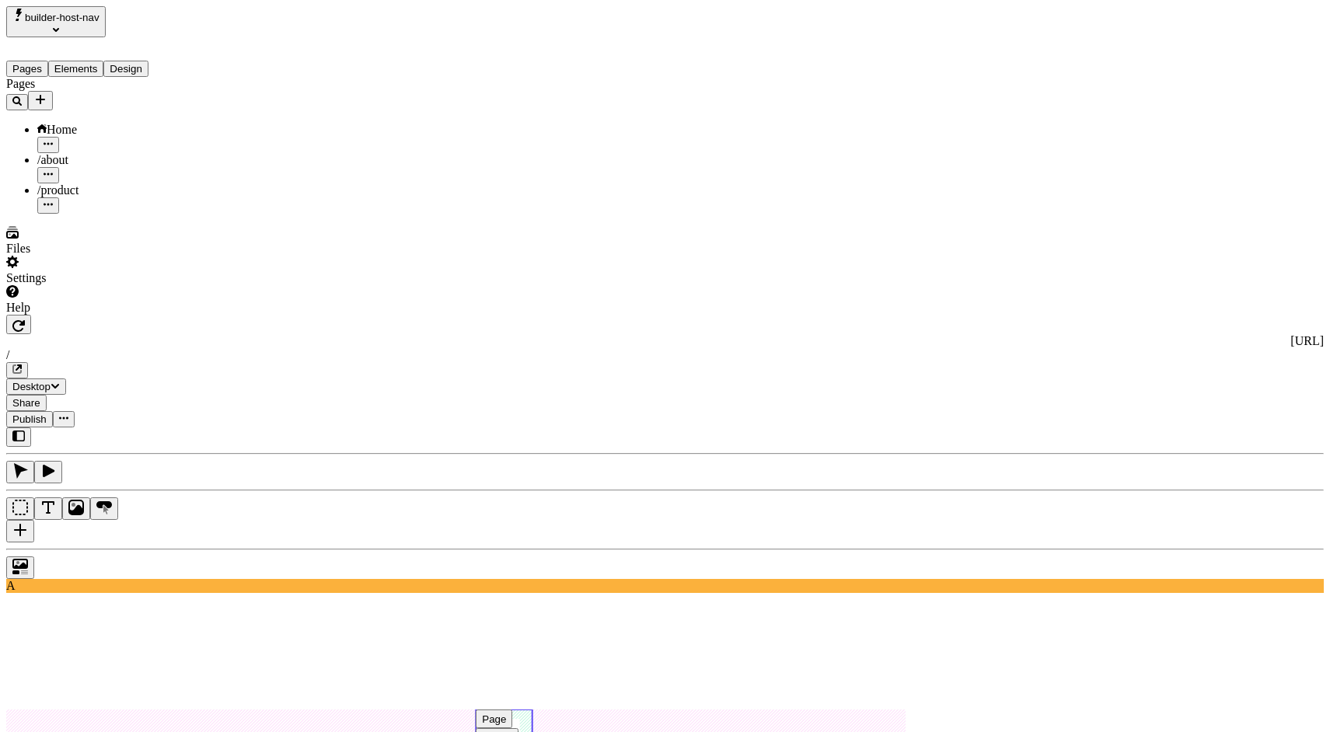
click at [532, 710] on use at bounding box center [504, 725] width 56 height 31
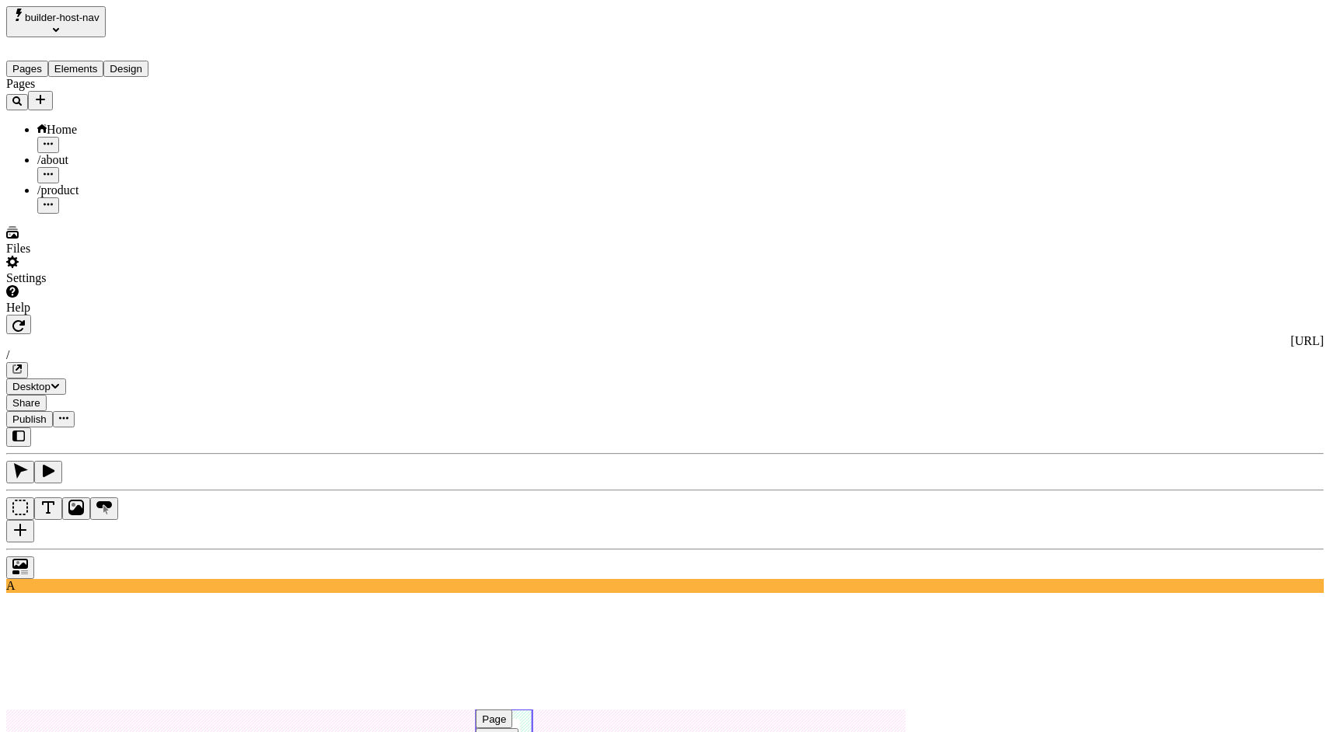
click at [512, 731] on div "Button" at bounding box center [497, 738] width 30 height 12
type input "520"
type input "0"
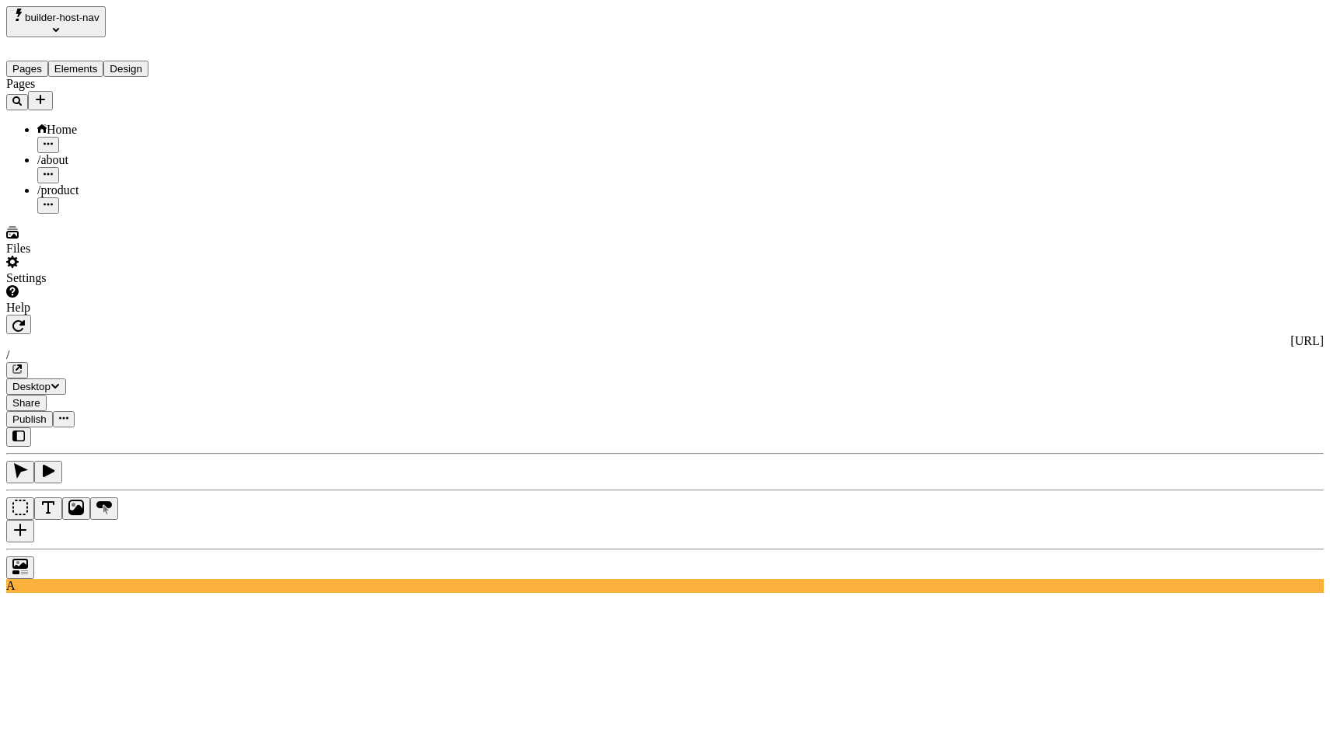
type input "0"
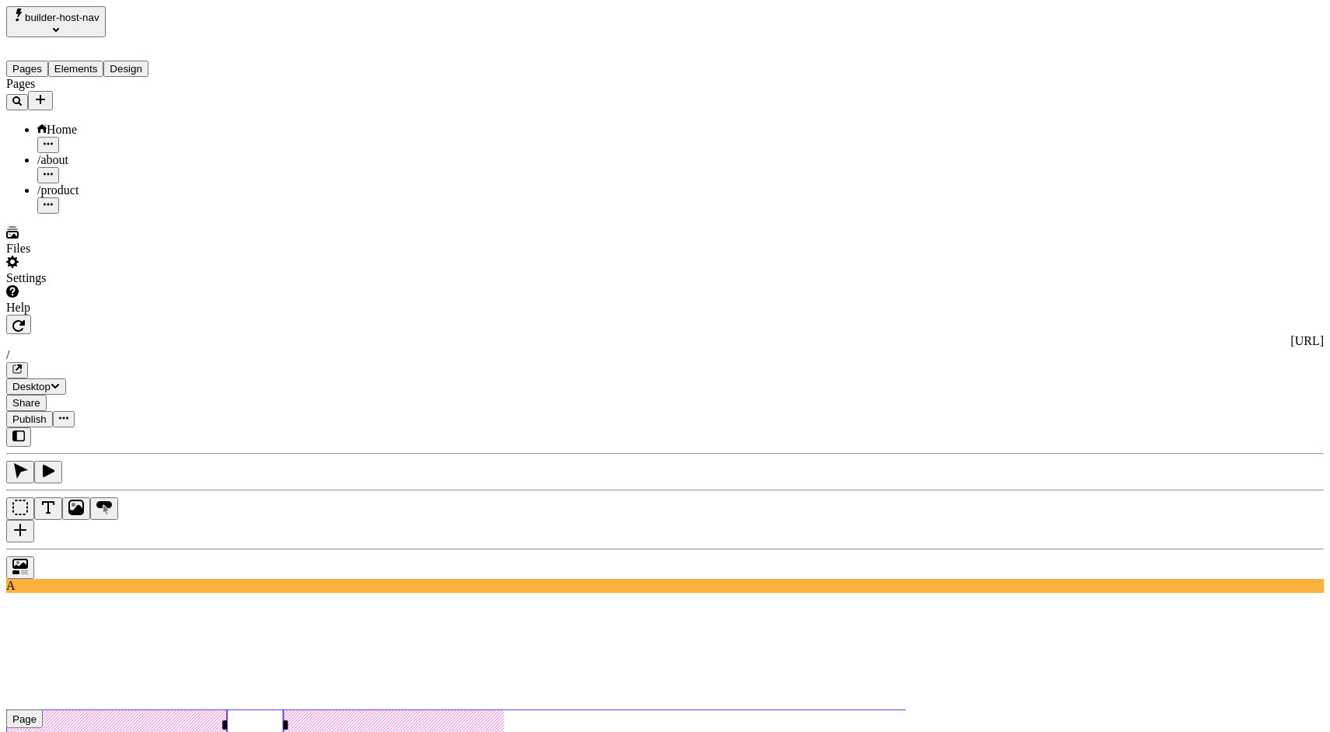
click at [922, 710] on use at bounding box center [504, 725] width 996 height 31
click at [263, 731] on div "Button" at bounding box center [248, 738] width 30 height 12
click at [283, 710] on rect at bounding box center [255, 725] width 56 height 31
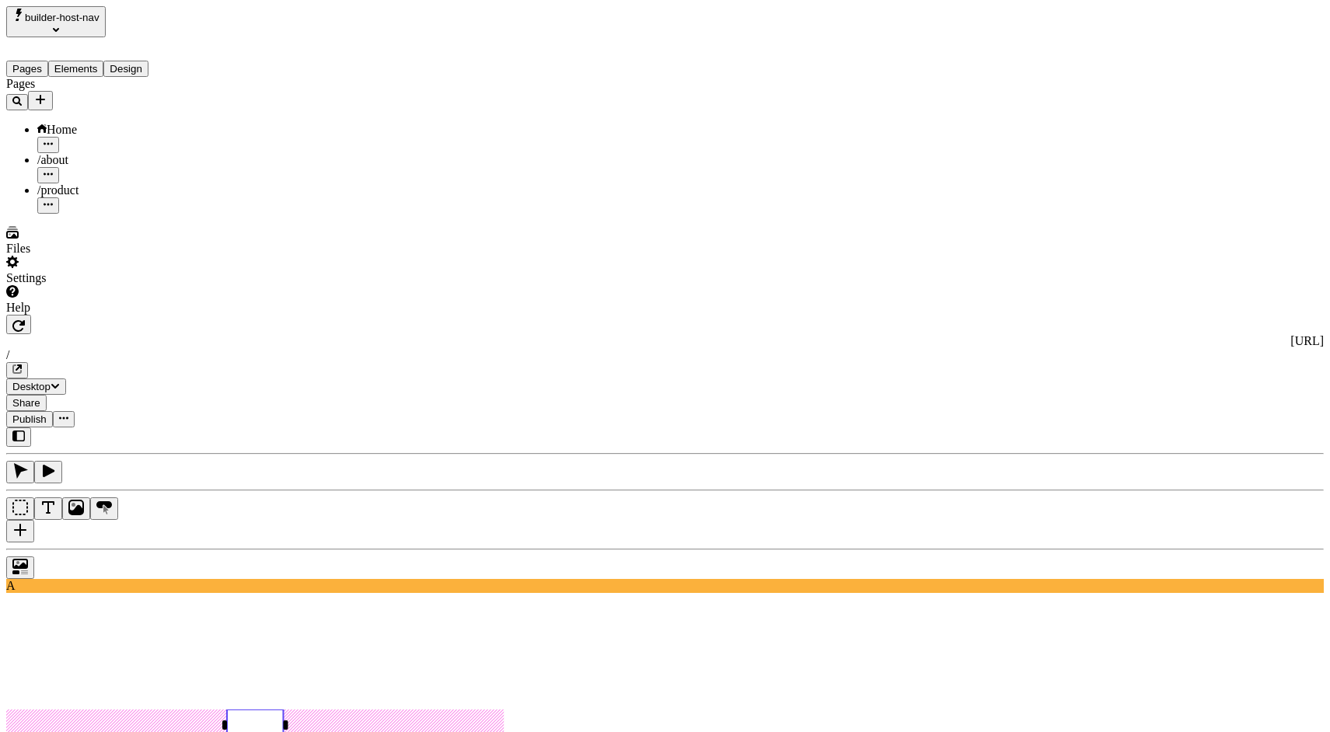
click at [283, 710] on rect at bounding box center [255, 725] width 56 height 31
type input "Products"
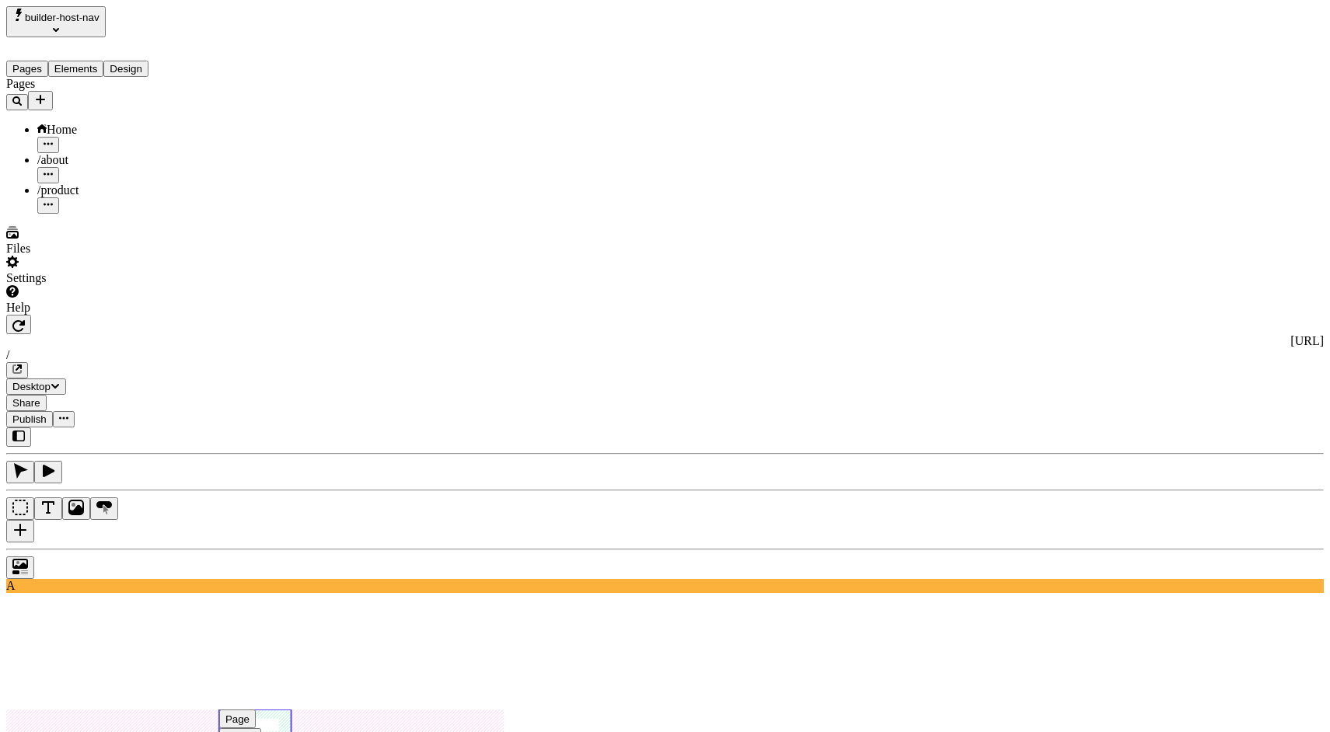
click at [291, 710] on use at bounding box center [255, 725] width 72 height 31
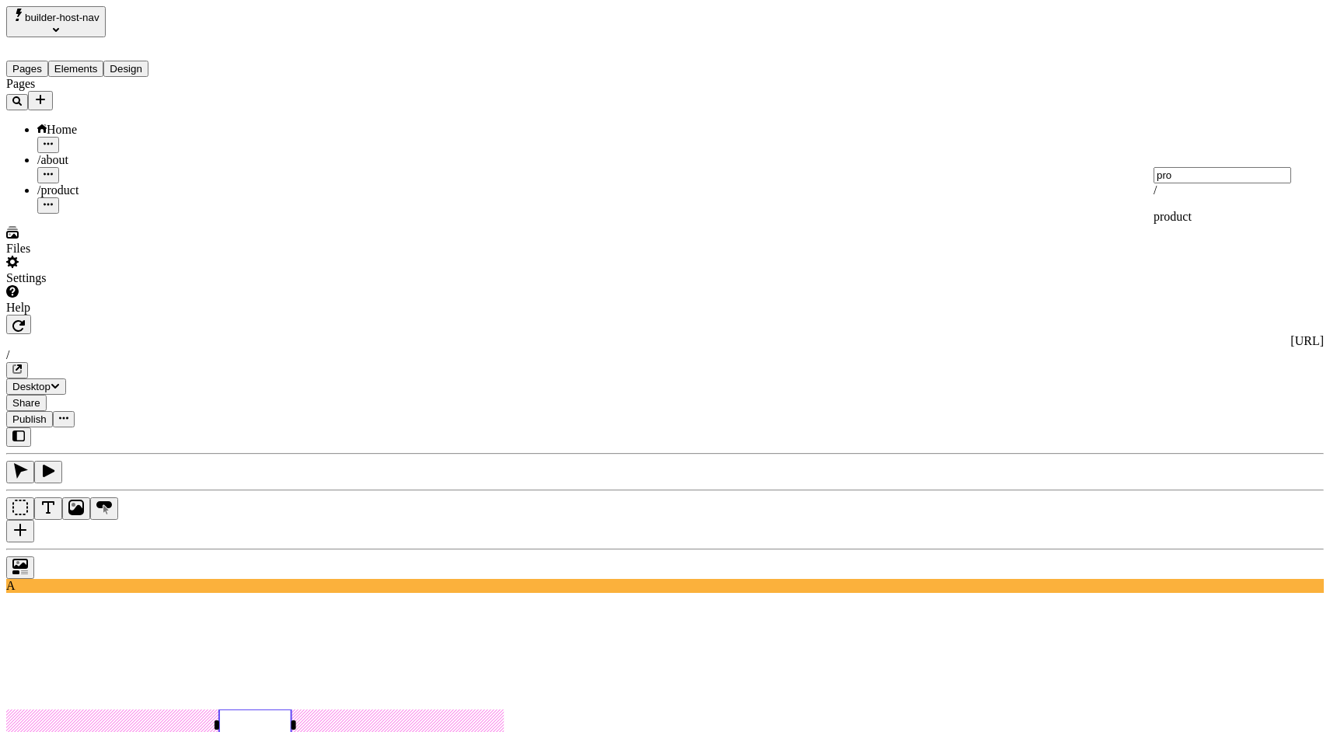
click at [1225, 224] on div "/ pro duct" at bounding box center [1236, 203] width 167 height 40
type input "product"
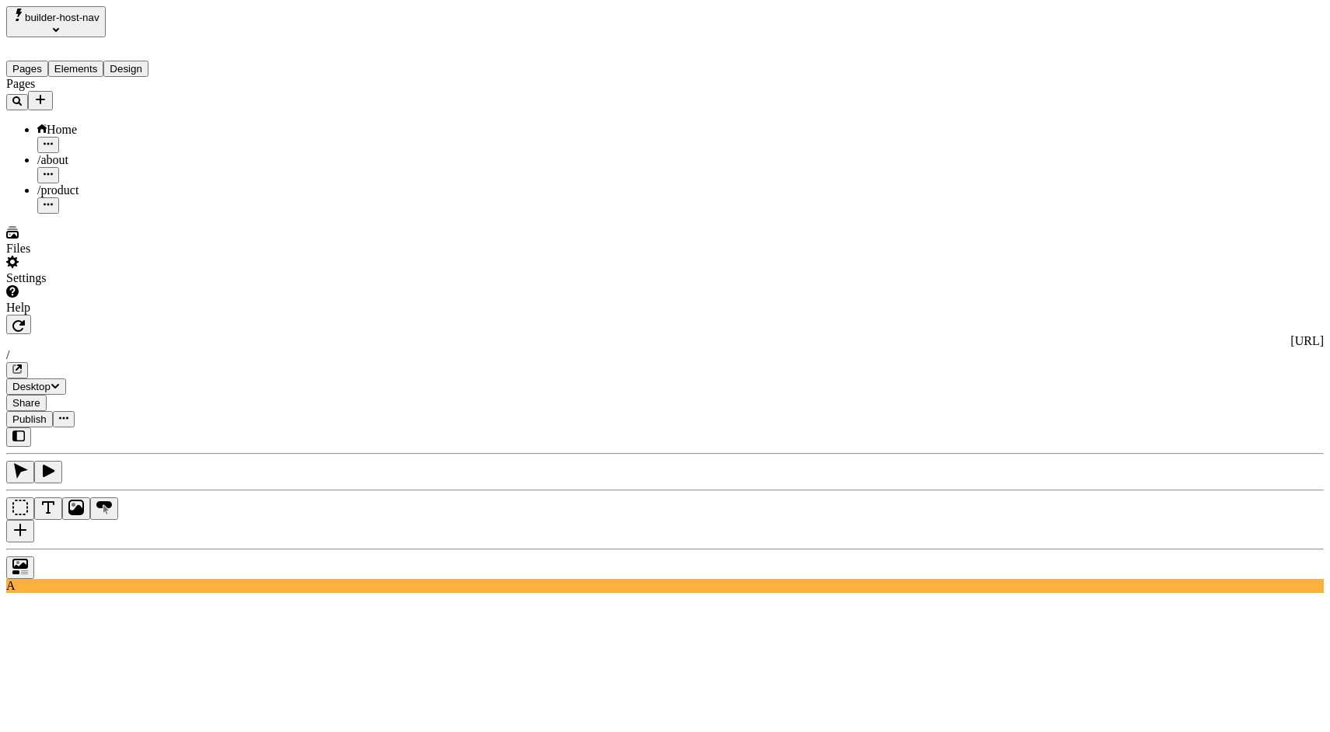
click at [73, 183] on span "/product" at bounding box center [57, 189] width 41 height 13
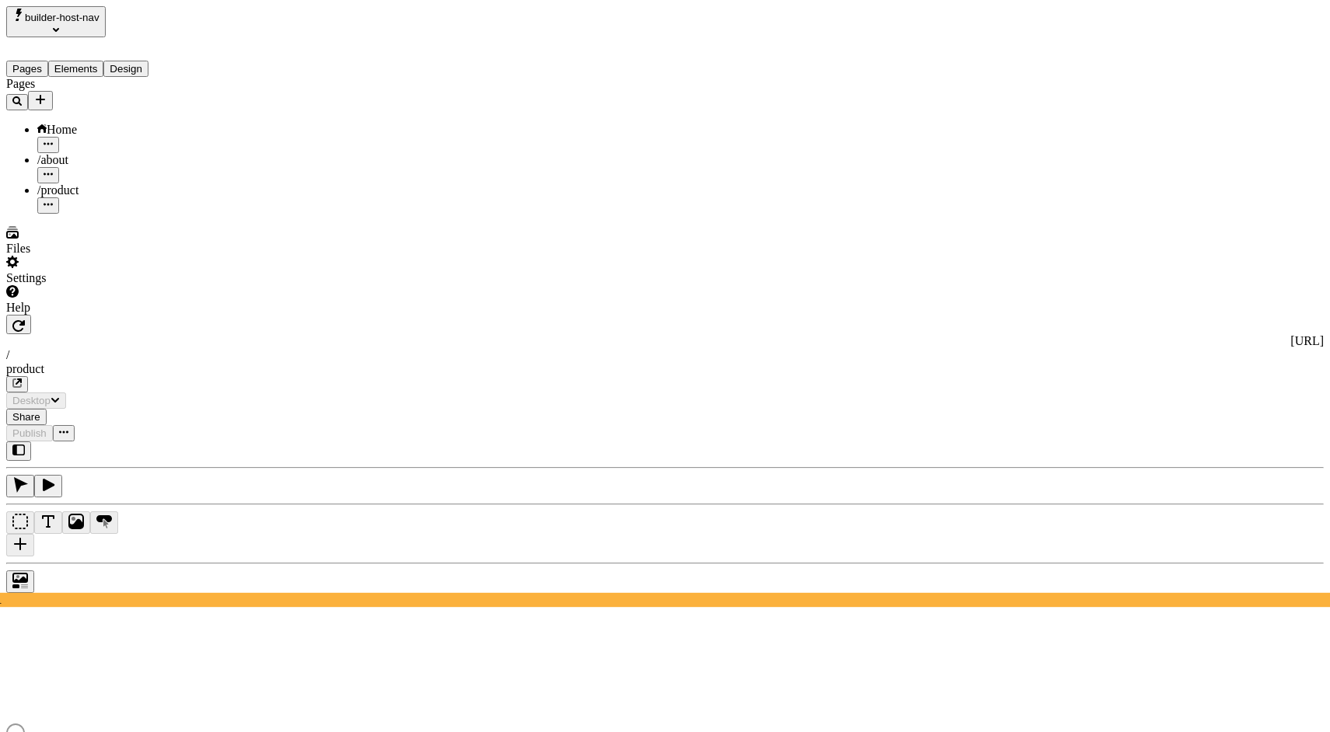
type input "/products"
type input "18"
type input "1.5"
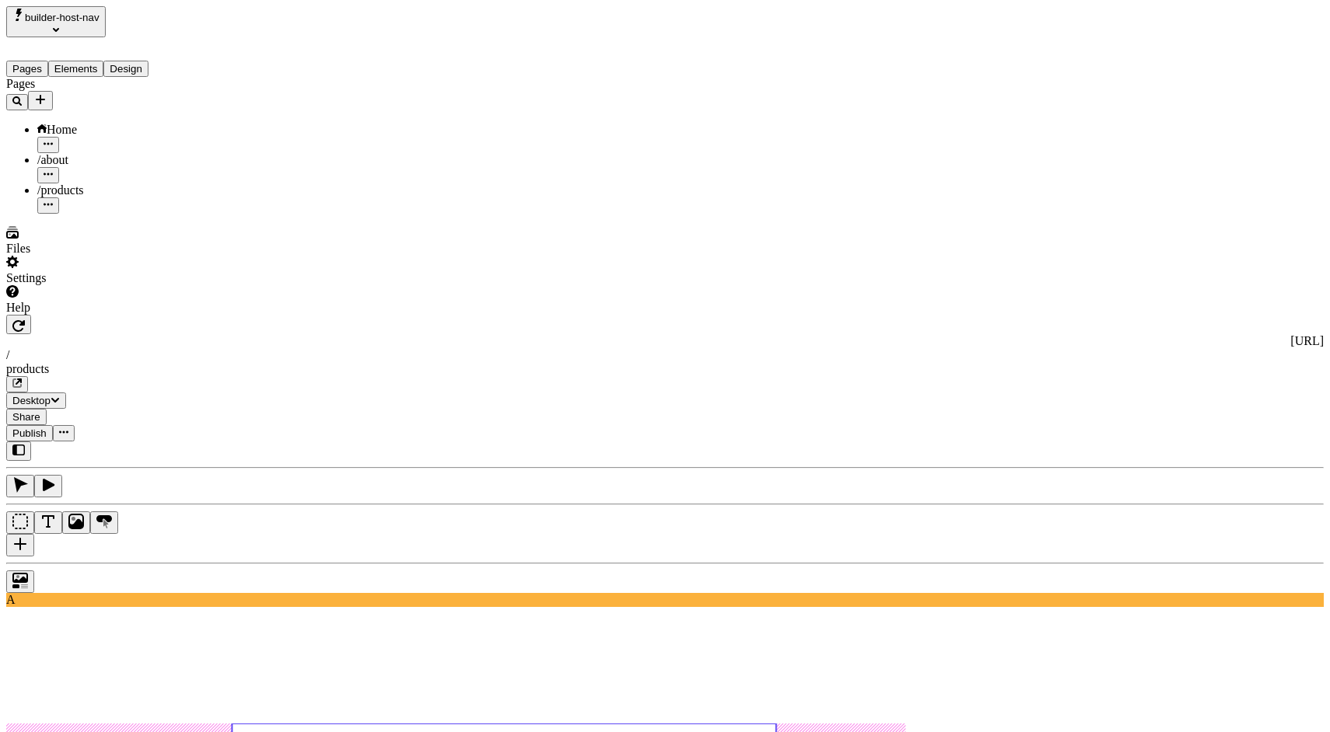
click at [678, 724] on rect at bounding box center [504, 745] width 544 height 42
type textarea "PRODUCTS"
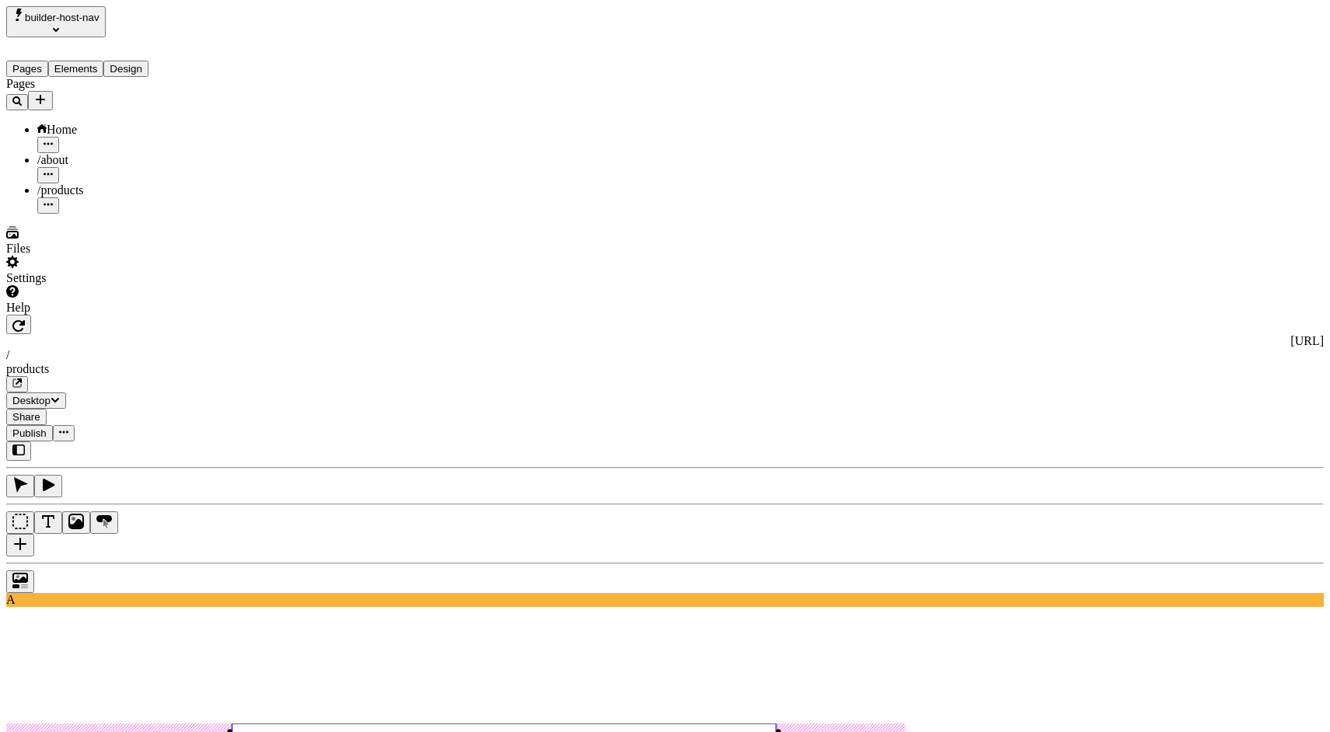
click at [1225, 347] on div "Bold" at bounding box center [1236, 350] width 167 height 14
type input "64"
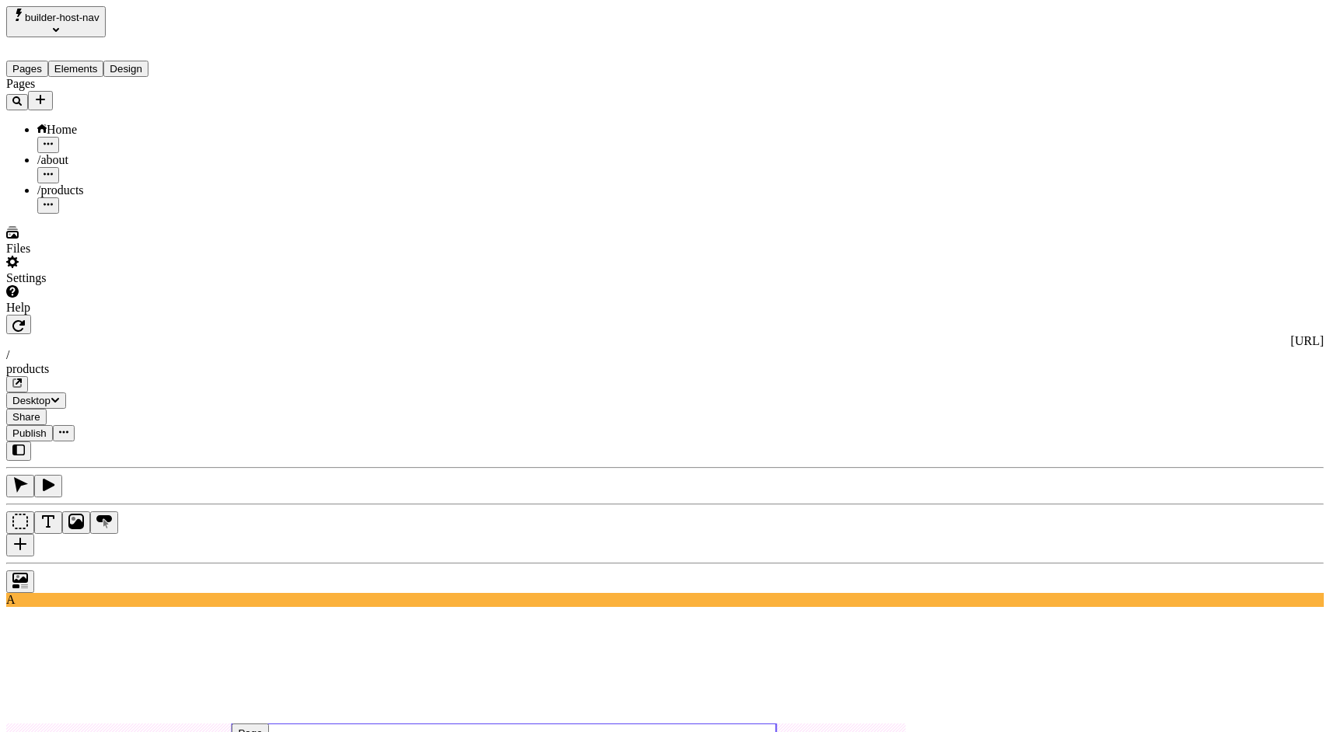
click at [109, 123] on div "Home" at bounding box center [114, 130] width 155 height 14
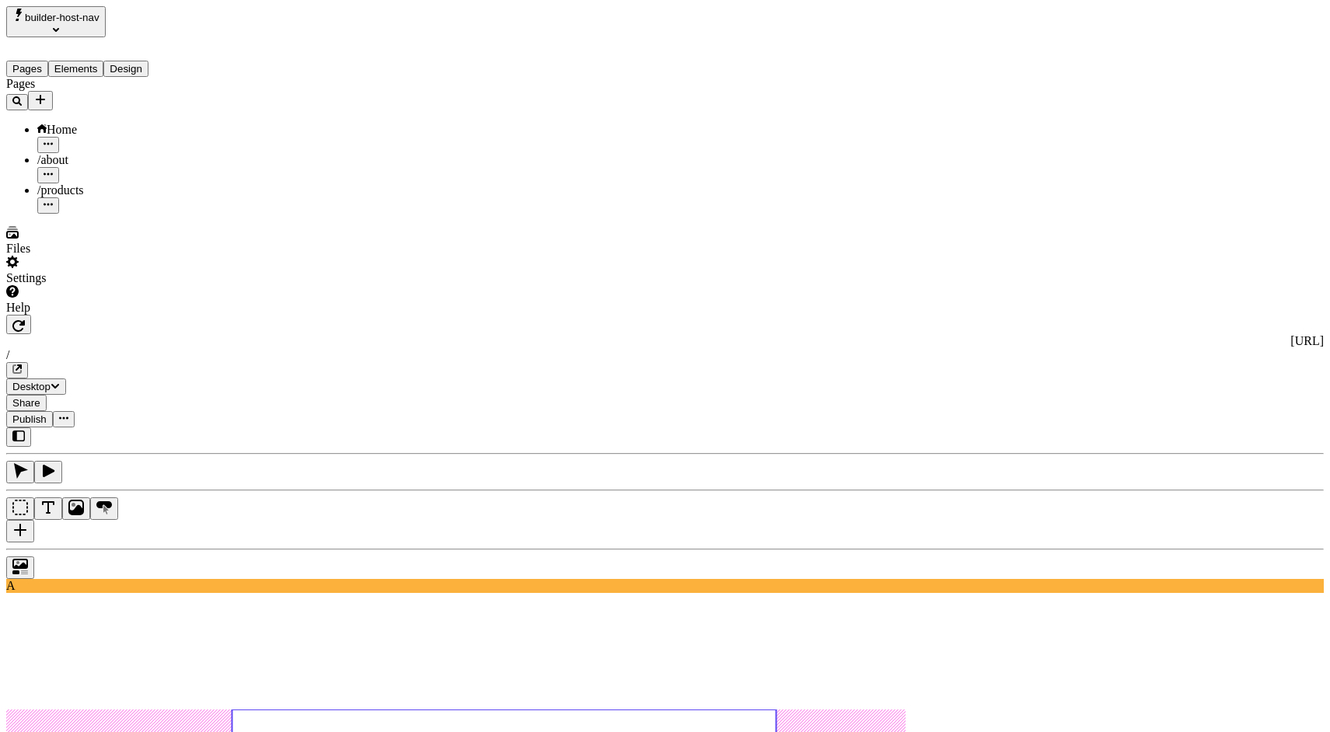
type textarea "HOME"
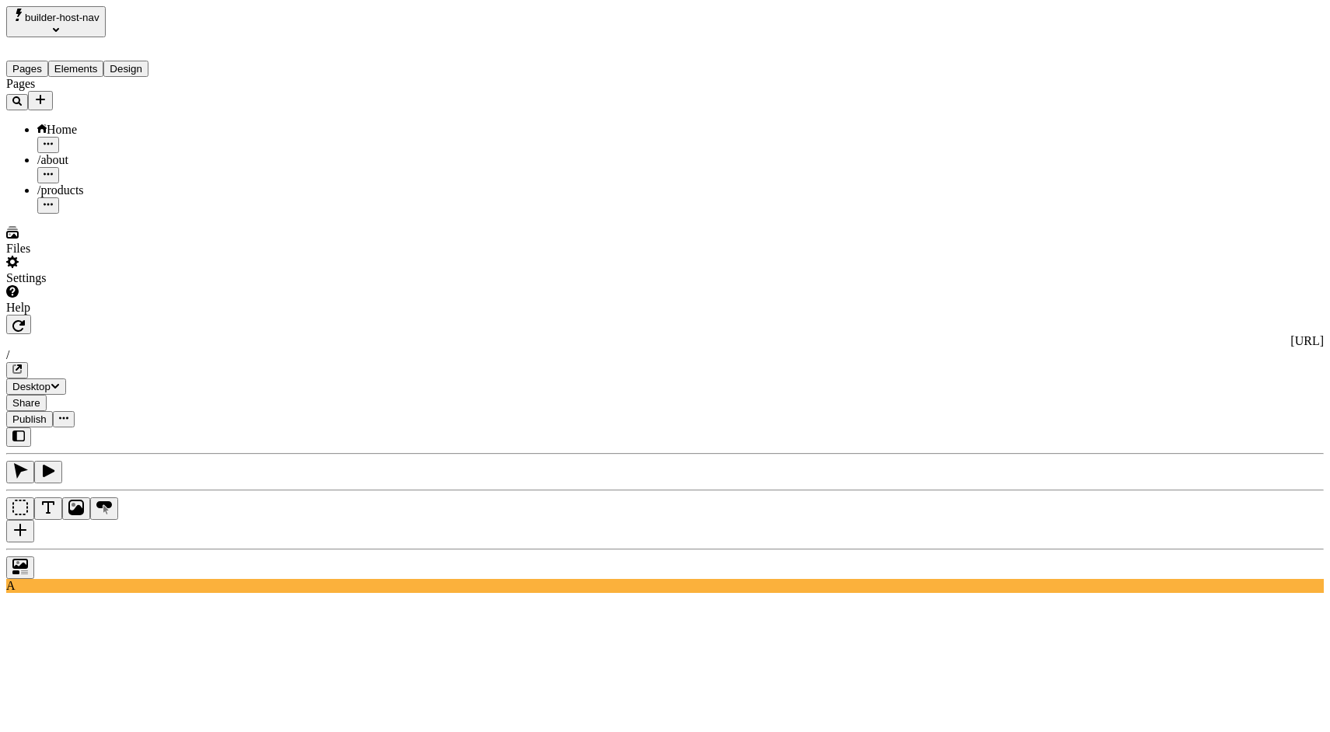
click at [71, 153] on div "/about" at bounding box center [114, 160] width 155 height 14
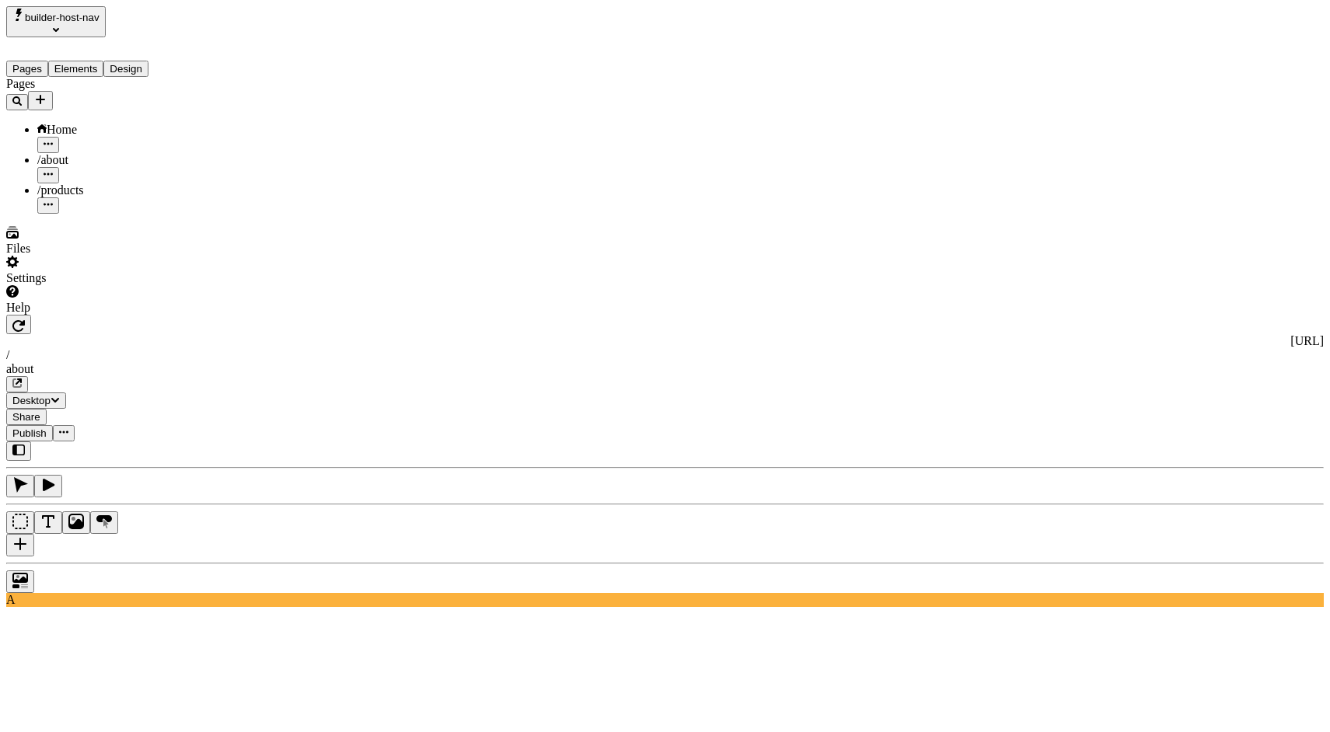
type textarea "About"
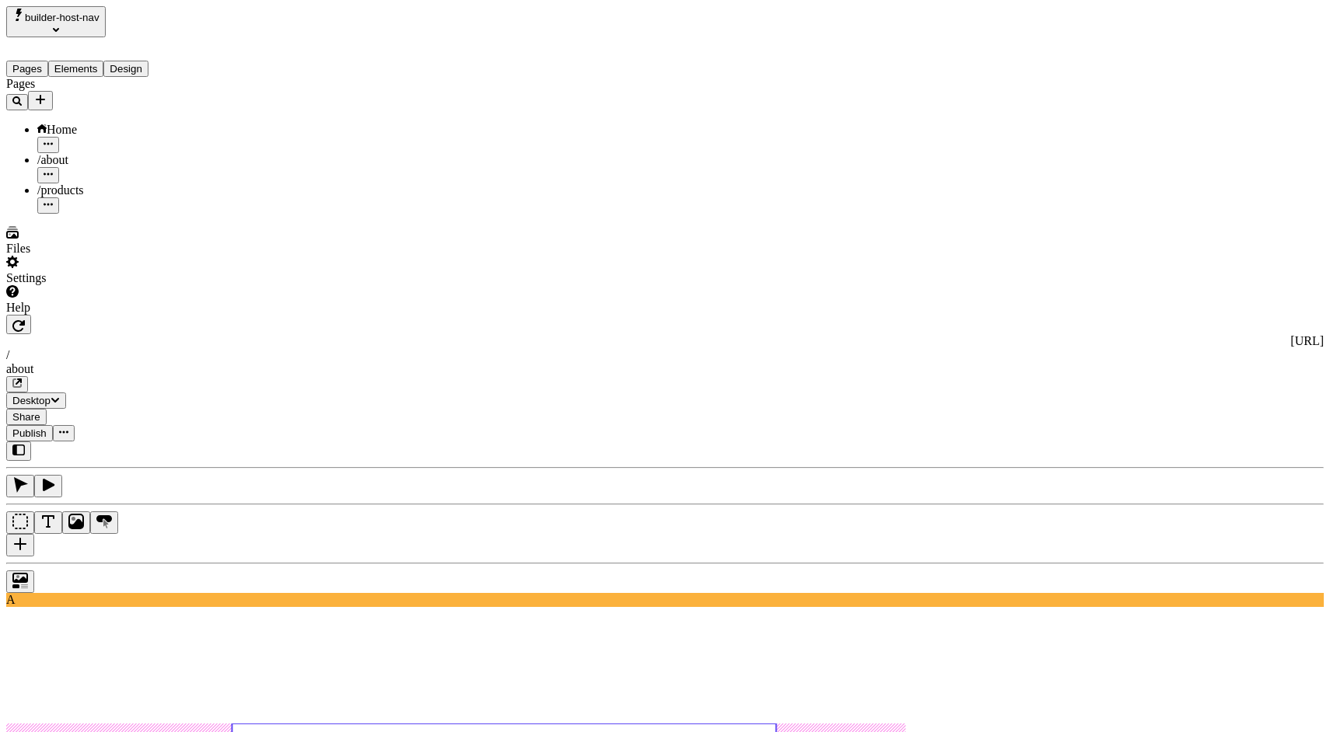
click at [96, 102] on div "Pages" at bounding box center [99, 93] width 187 height 33
click at [96, 123] on div "Home" at bounding box center [114, 130] width 155 height 14
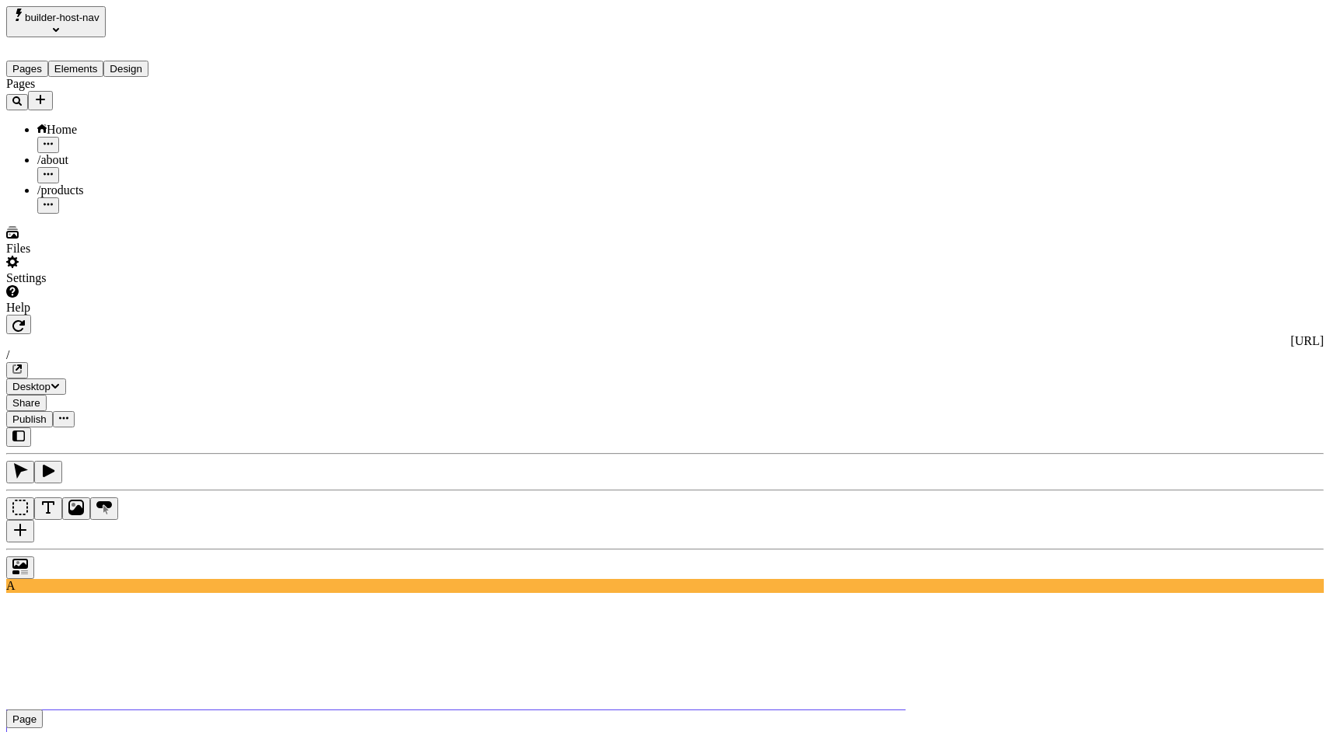
click at [72, 153] on div "/about" at bounding box center [114, 160] width 155 height 14
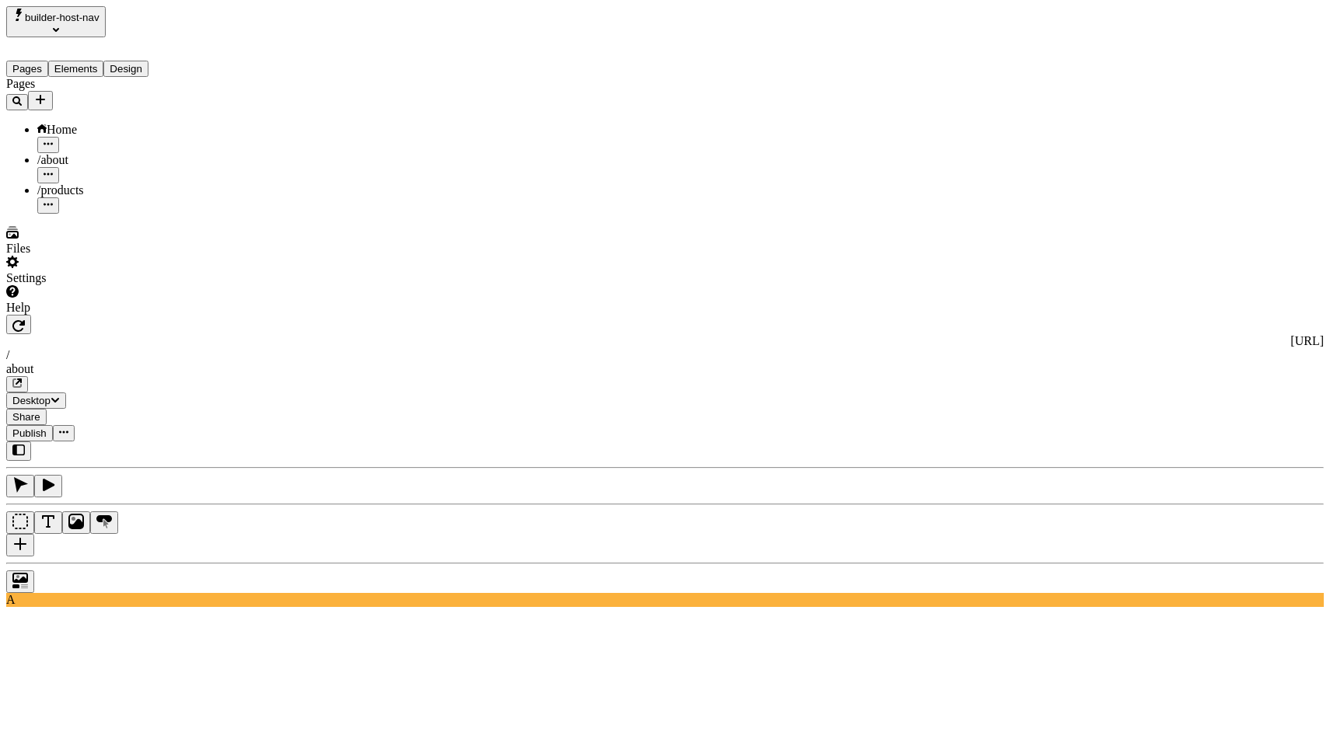
click at [101, 183] on div "/products" at bounding box center [114, 190] width 155 height 14
click at [104, 123] on div "Home" at bounding box center [114, 130] width 155 height 14
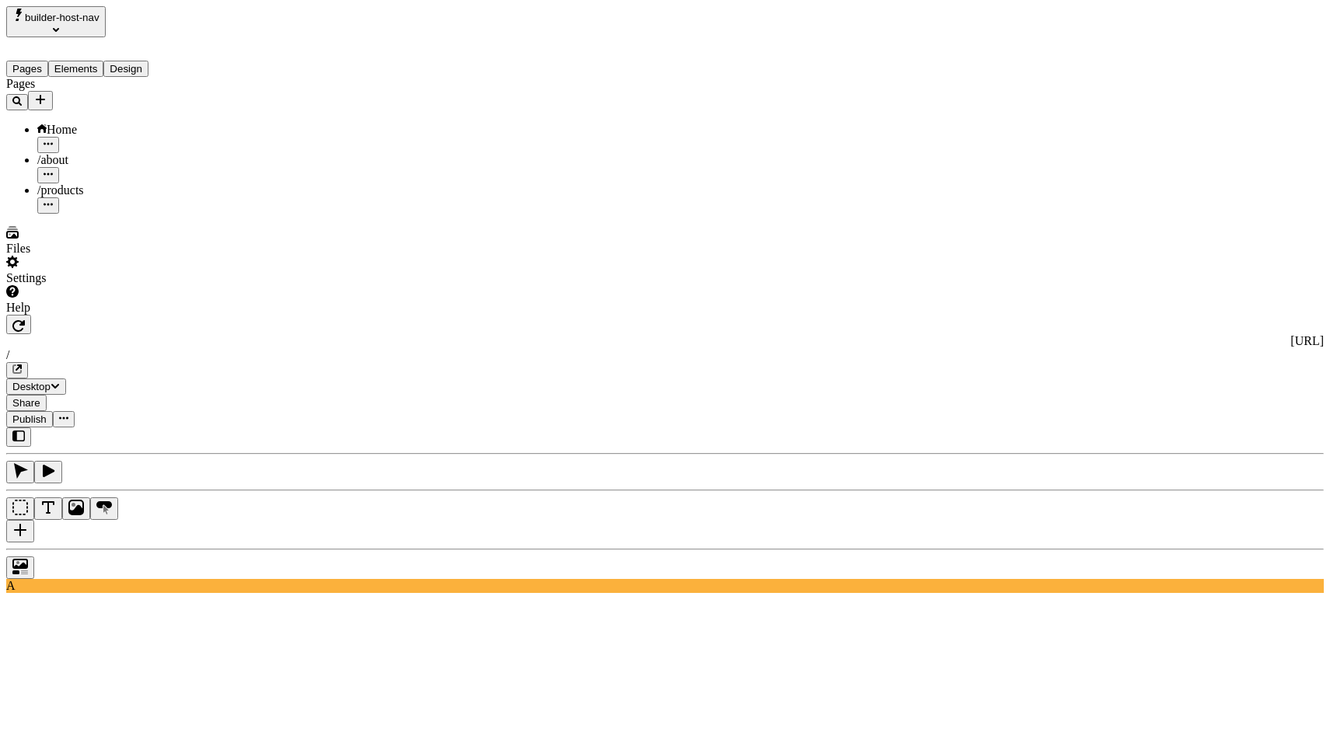
click at [131, 183] on div "/products" at bounding box center [114, 198] width 155 height 30
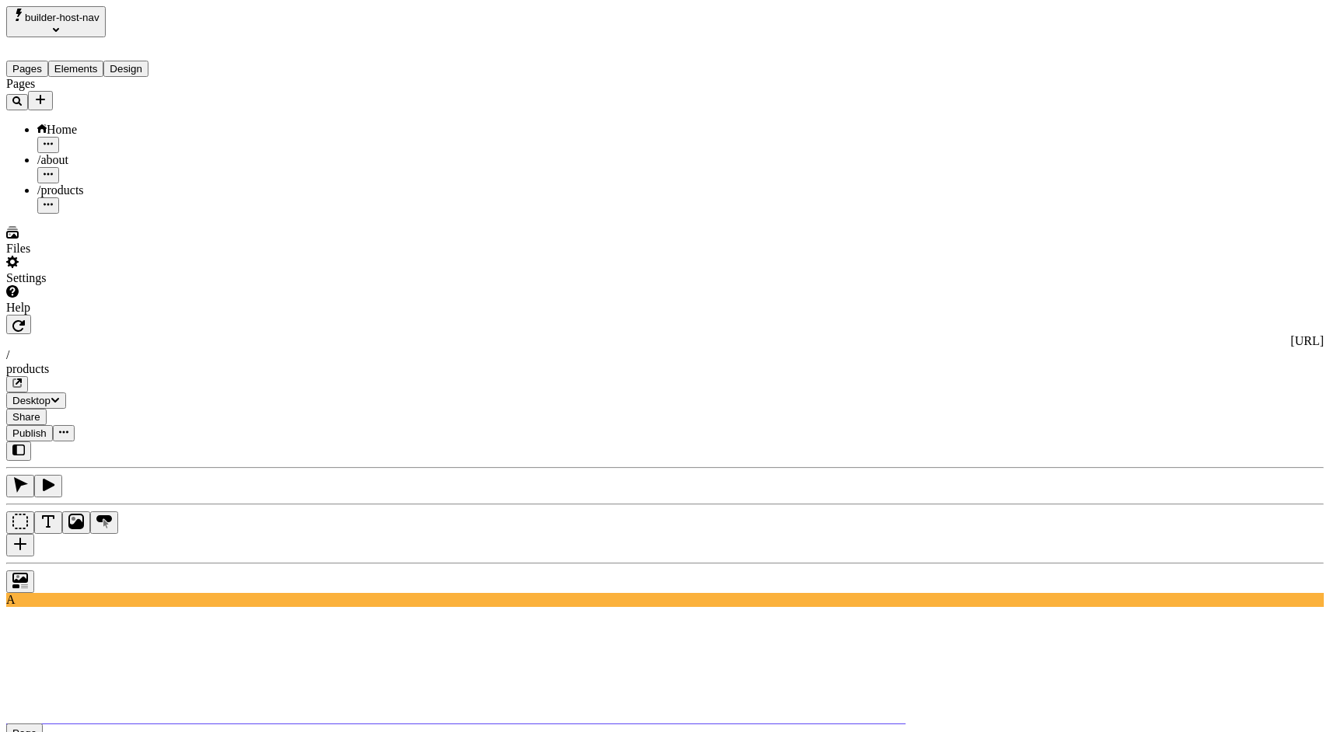
type input "Home"
click at [1156, 211] on span "/" at bounding box center [1154, 203] width 3 height 13
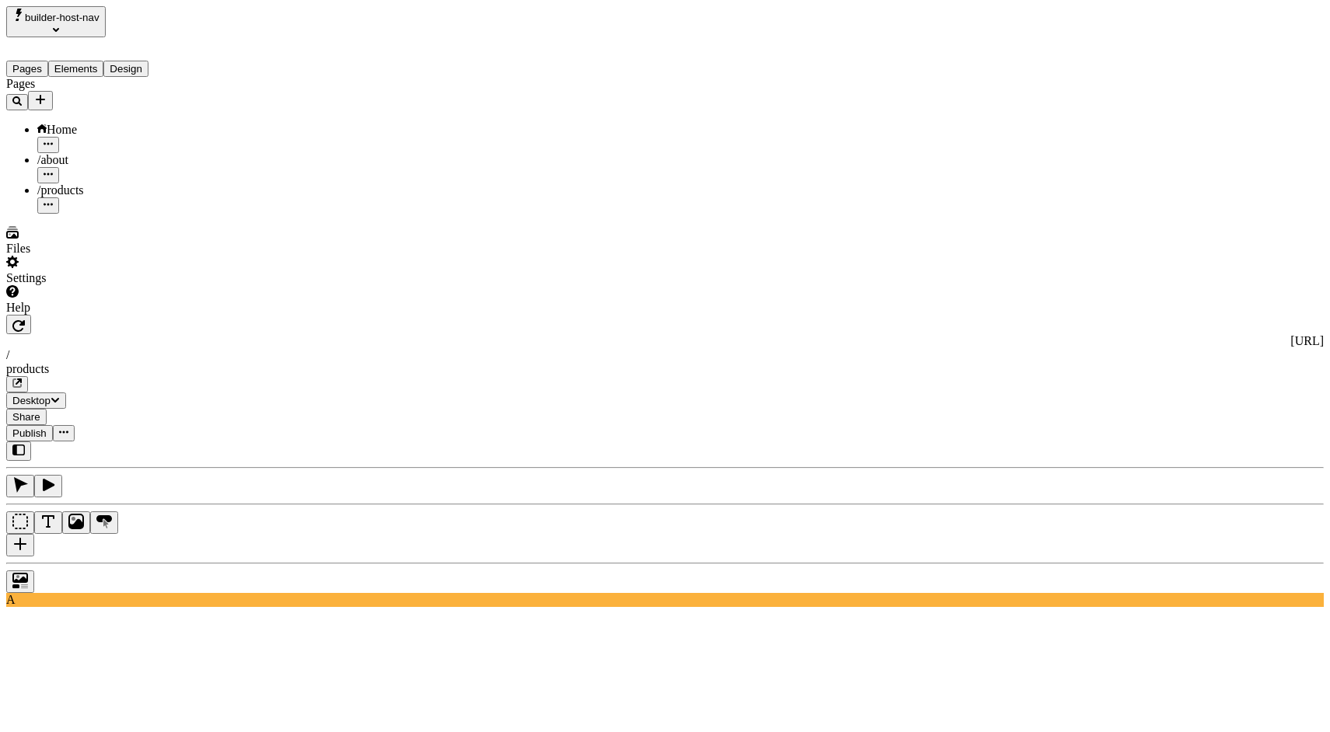
click at [96, 153] on div "/about" at bounding box center [114, 160] width 155 height 14
click at [47, 427] on span "Publish" at bounding box center [29, 433] width 34 height 12
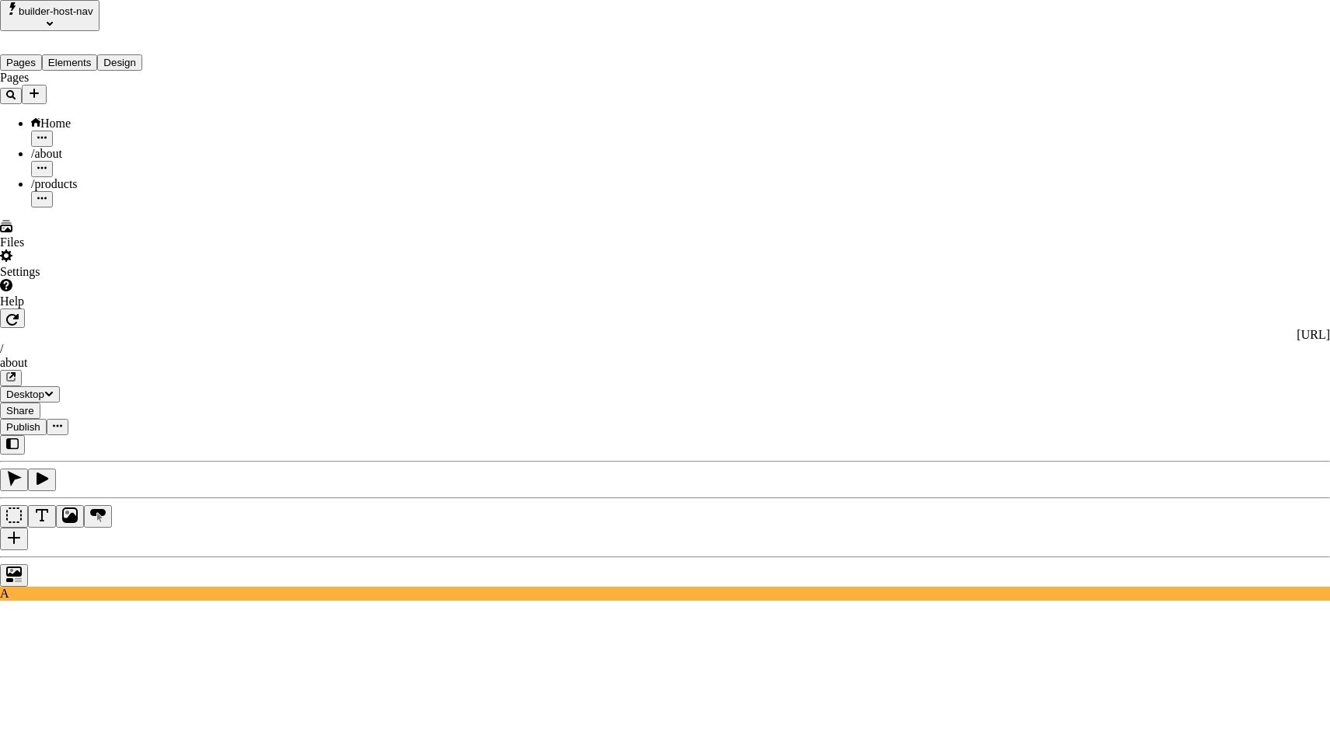
checkbox input "true"
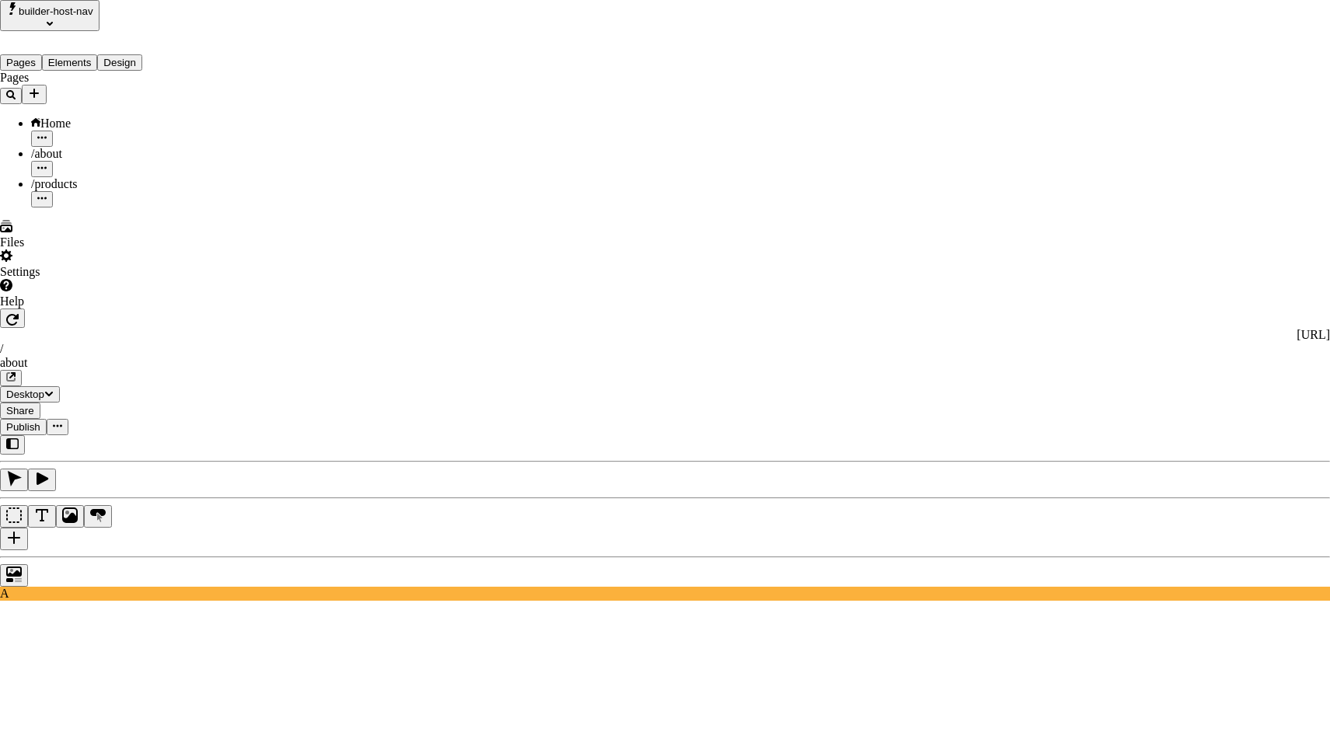
checkbox input "true"
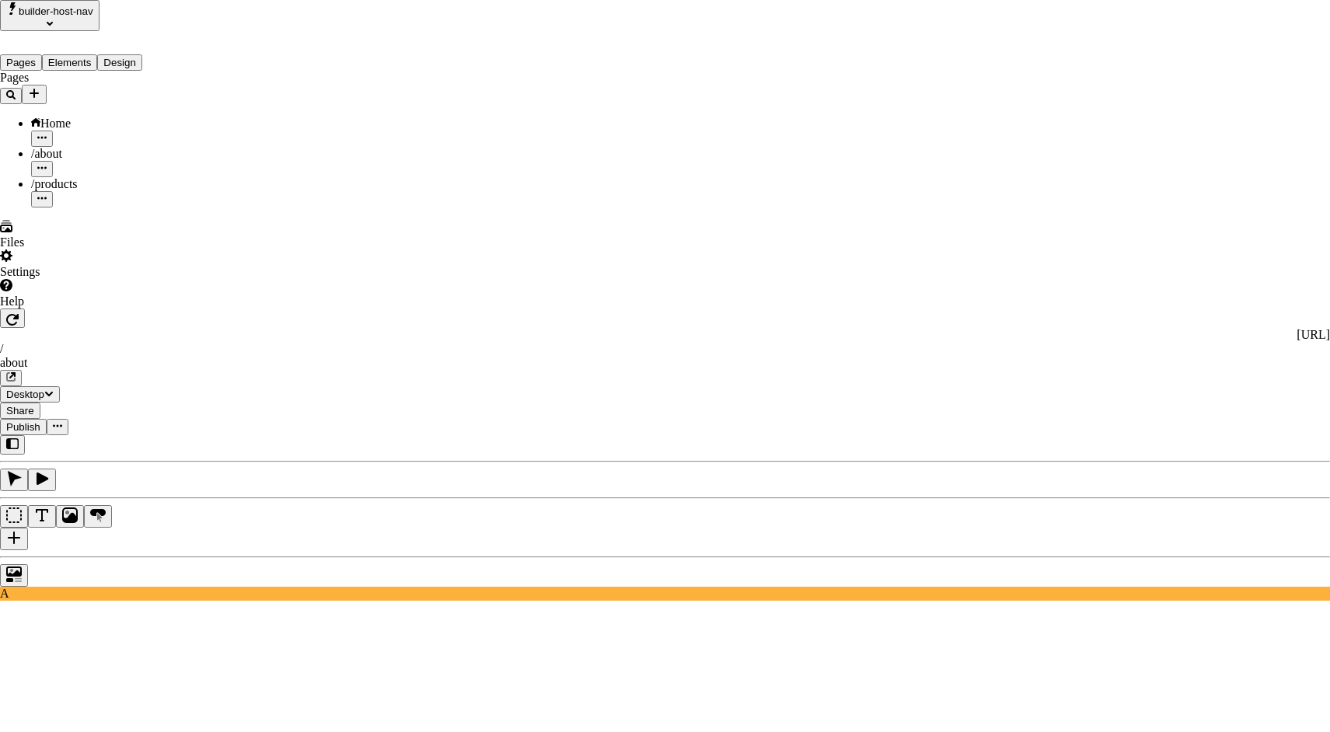
checkbox input "true"
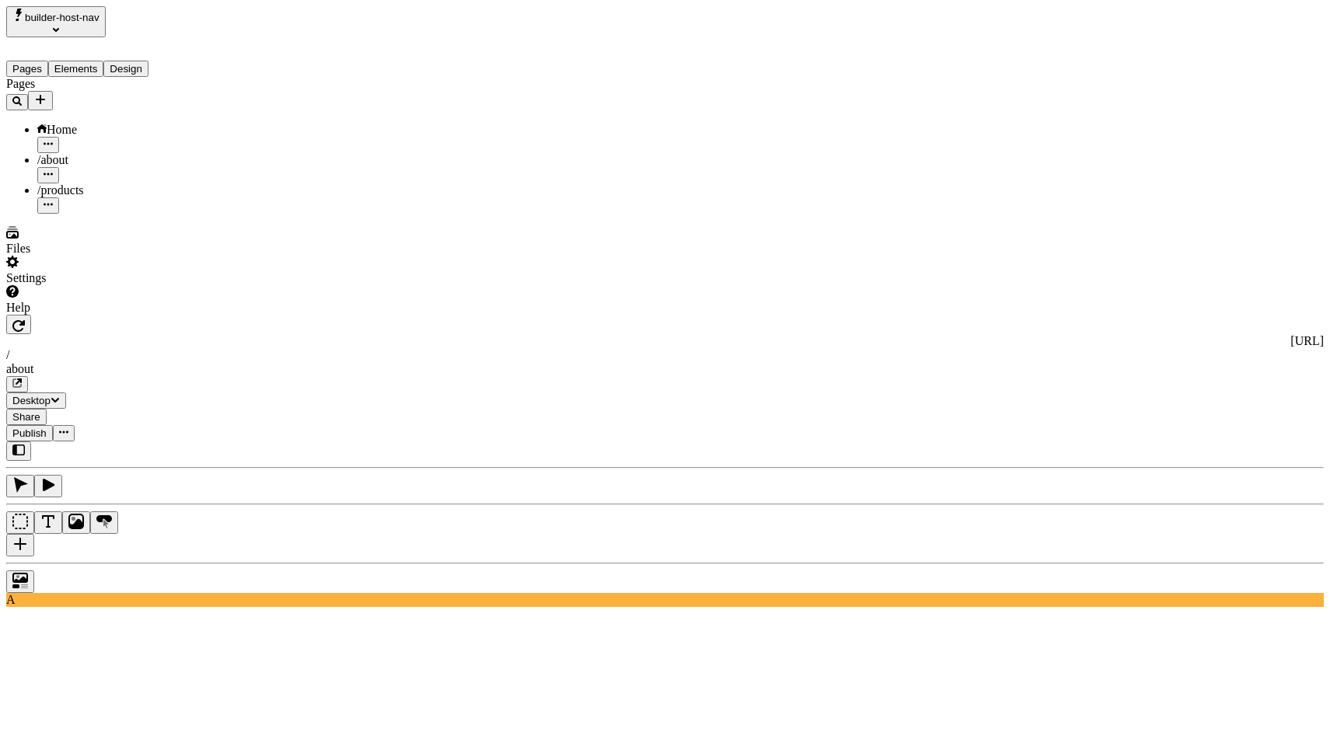
click at [21, 379] on icon "button" at bounding box center [17, 383] width 8 height 8
click at [54, 479] on icon "button" at bounding box center [49, 485] width 12 height 12
